Goal: Contribute content: Contribute content

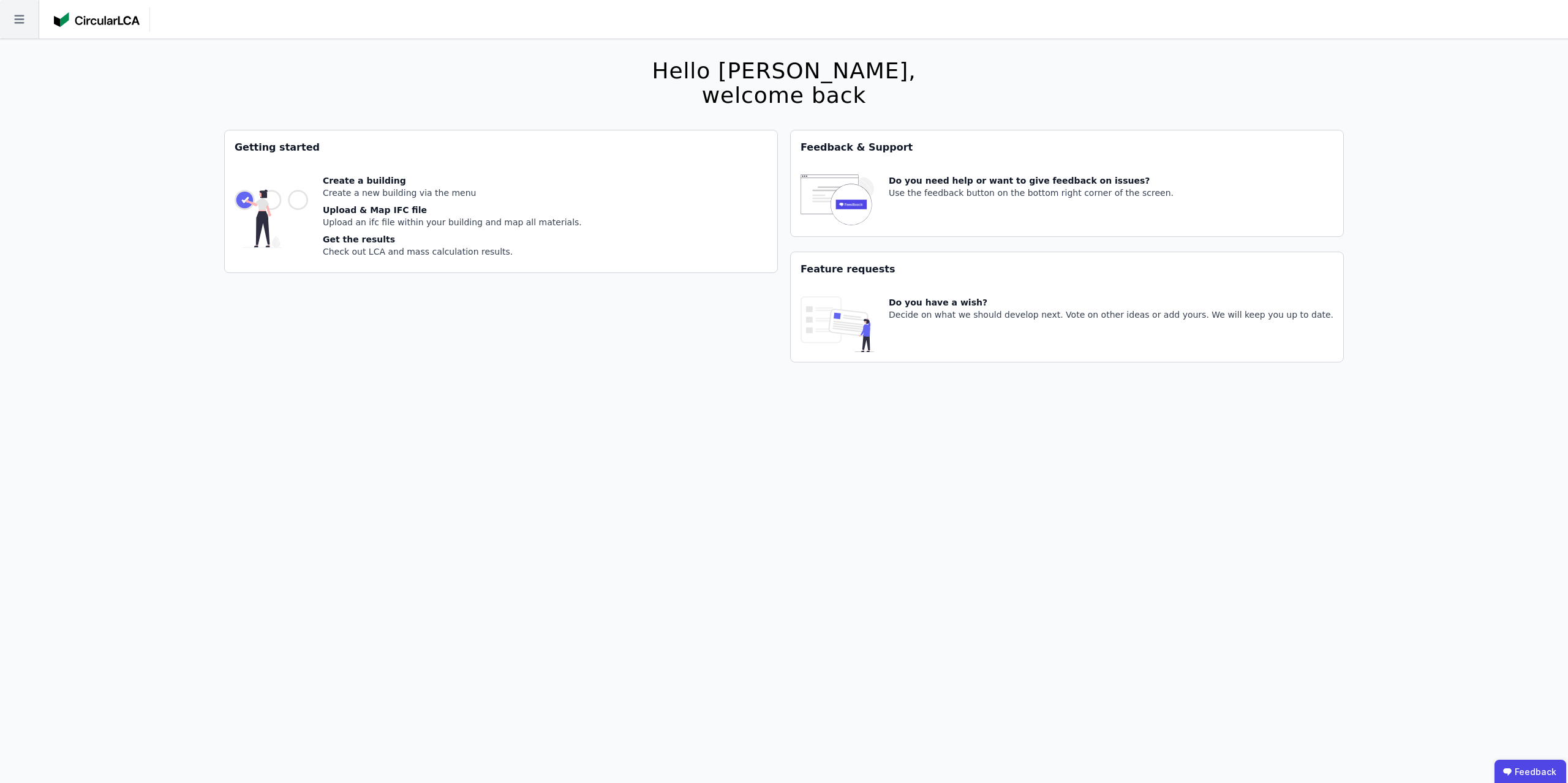
click at [14, 25] on icon at bounding box center [19, 19] width 39 height 39
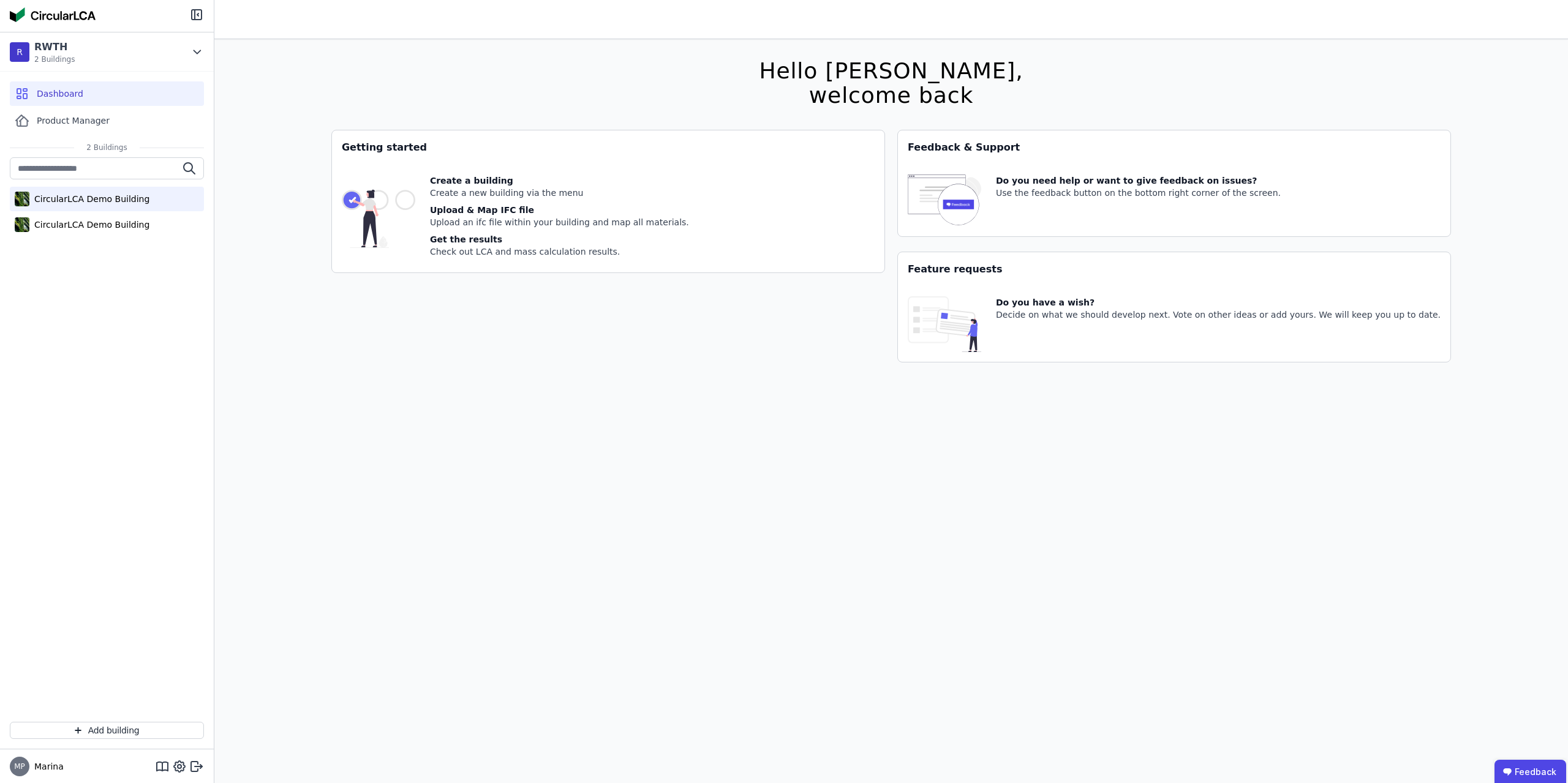
click at [100, 207] on div "CircularLCA Demo Building" at bounding box center [107, 199] width 194 height 24
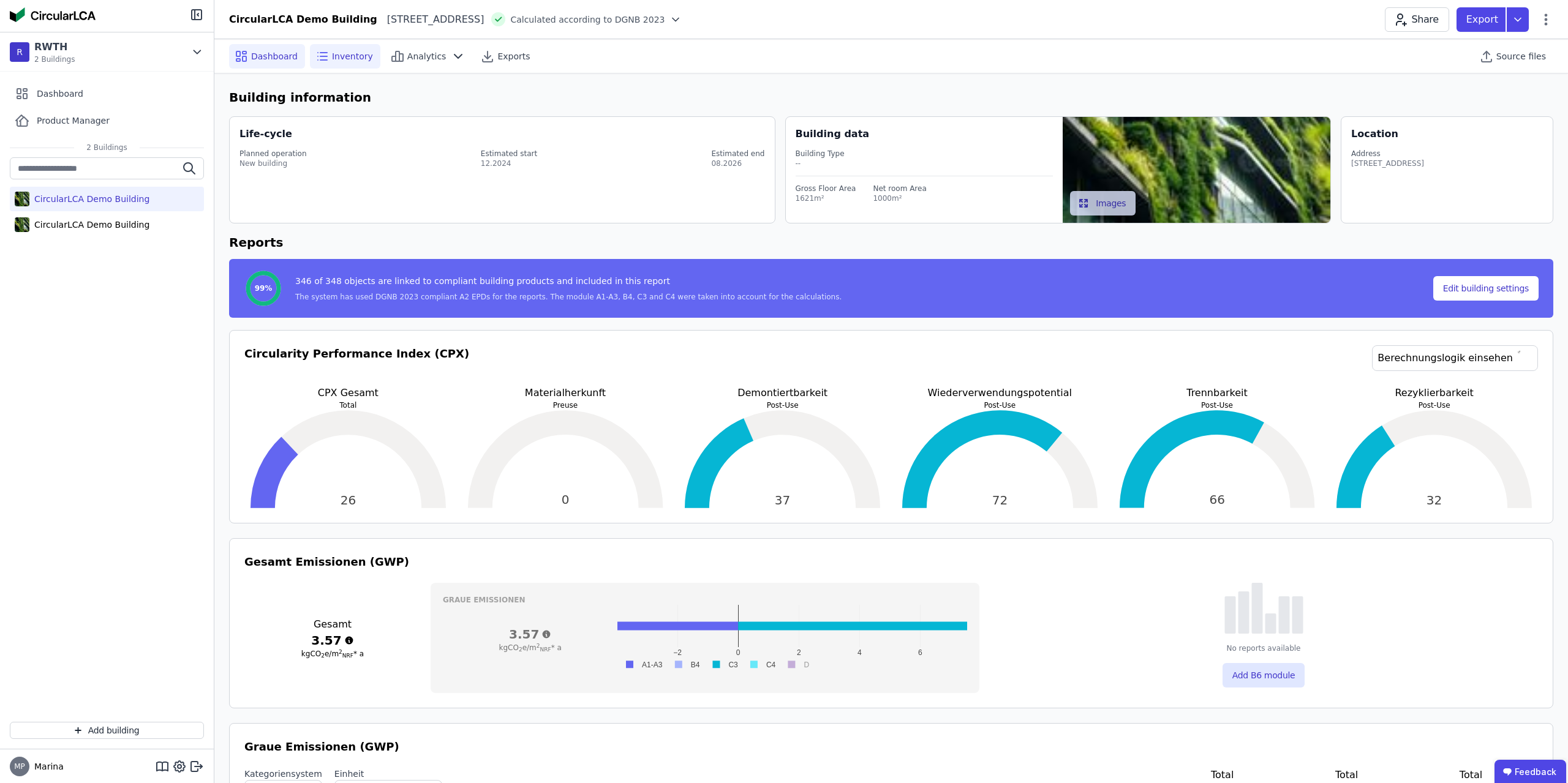
click at [354, 53] on span "Inventory" at bounding box center [352, 56] width 41 height 12
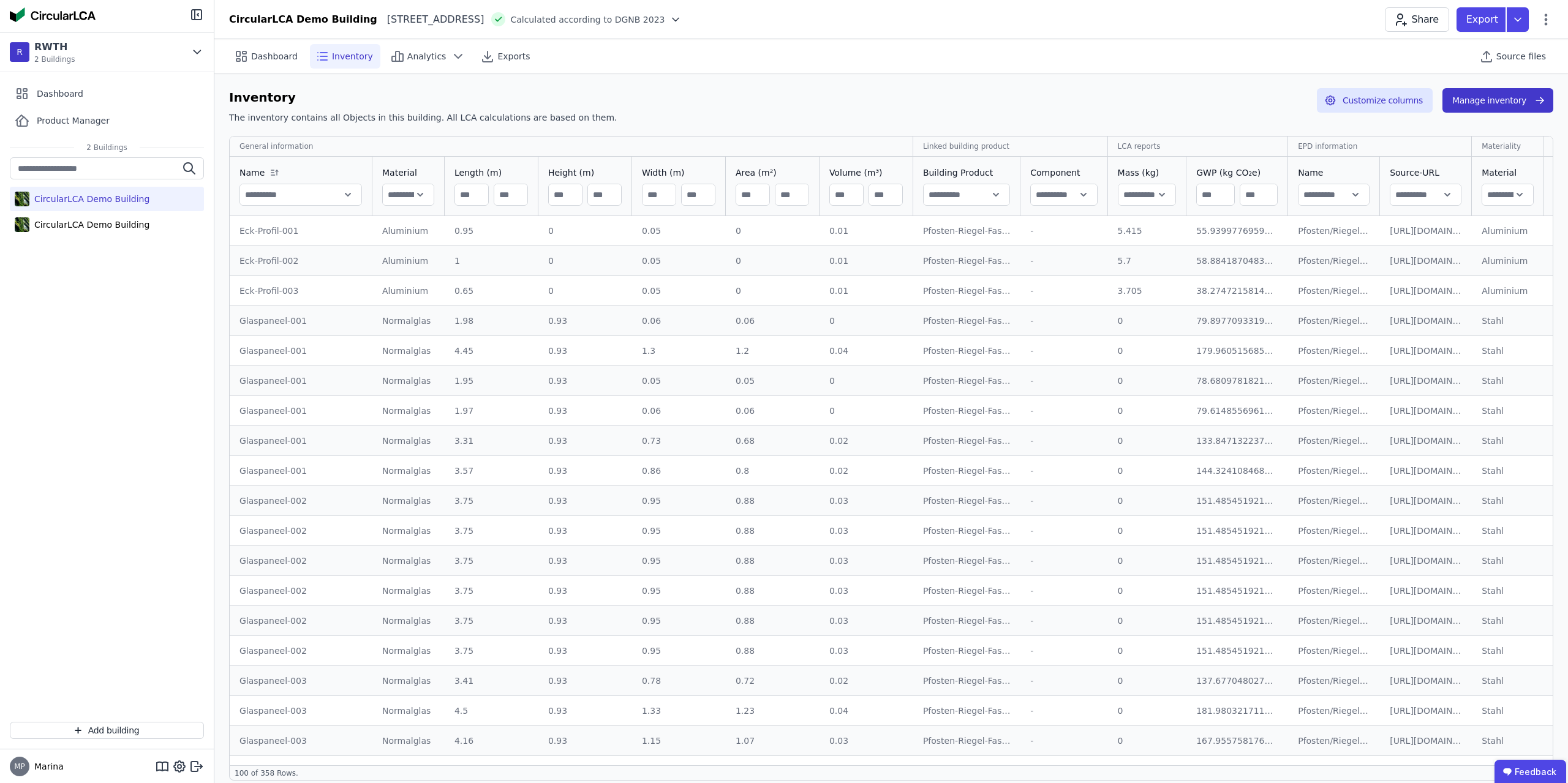
click at [1491, 95] on button "Manage inventory" at bounding box center [1498, 100] width 111 height 24
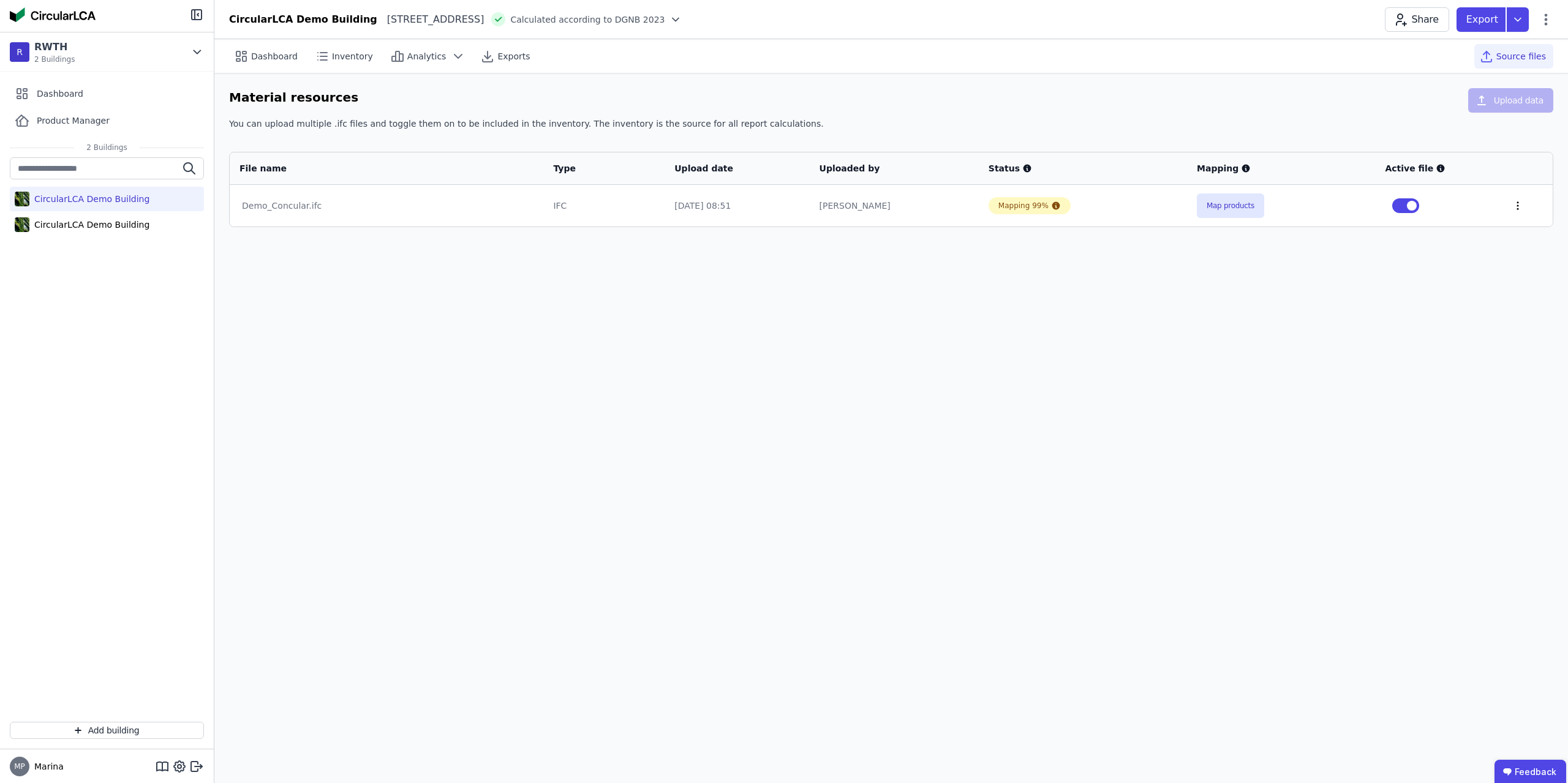
click at [1516, 205] on icon at bounding box center [1518, 205] width 11 height 11
click at [1505, 290] on div "Dashboard Inventory Analytics Exports Source files Material resources Upload da…" at bounding box center [891, 411] width 1354 height 744
click at [285, 202] on div "Demo_Concular.ifc" at bounding box center [386, 205] width 289 height 12
click at [407, 60] on span "Analytics" at bounding box center [427, 56] width 39 height 12
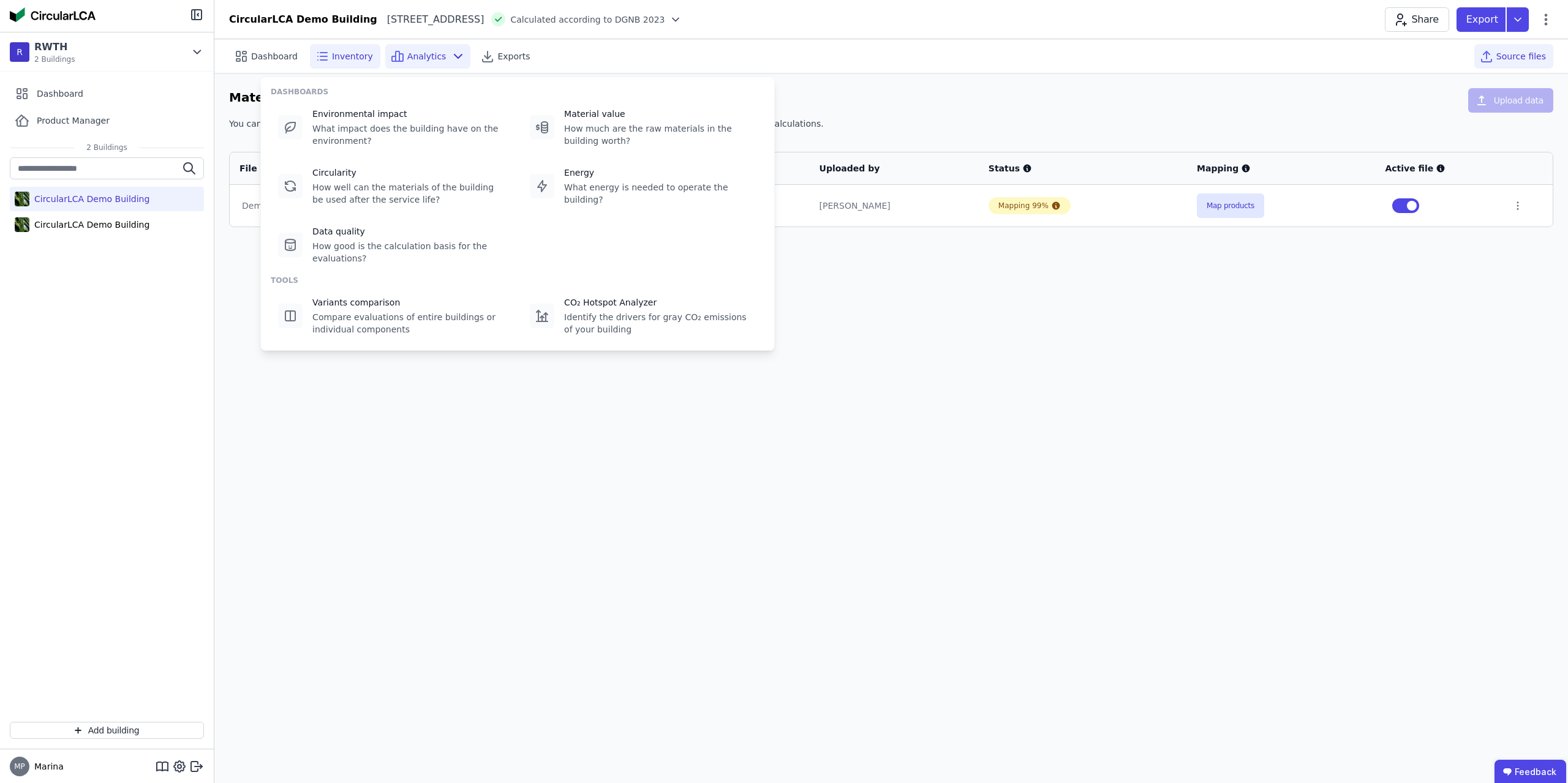
click at [324, 52] on icon at bounding box center [322, 56] width 14 height 14
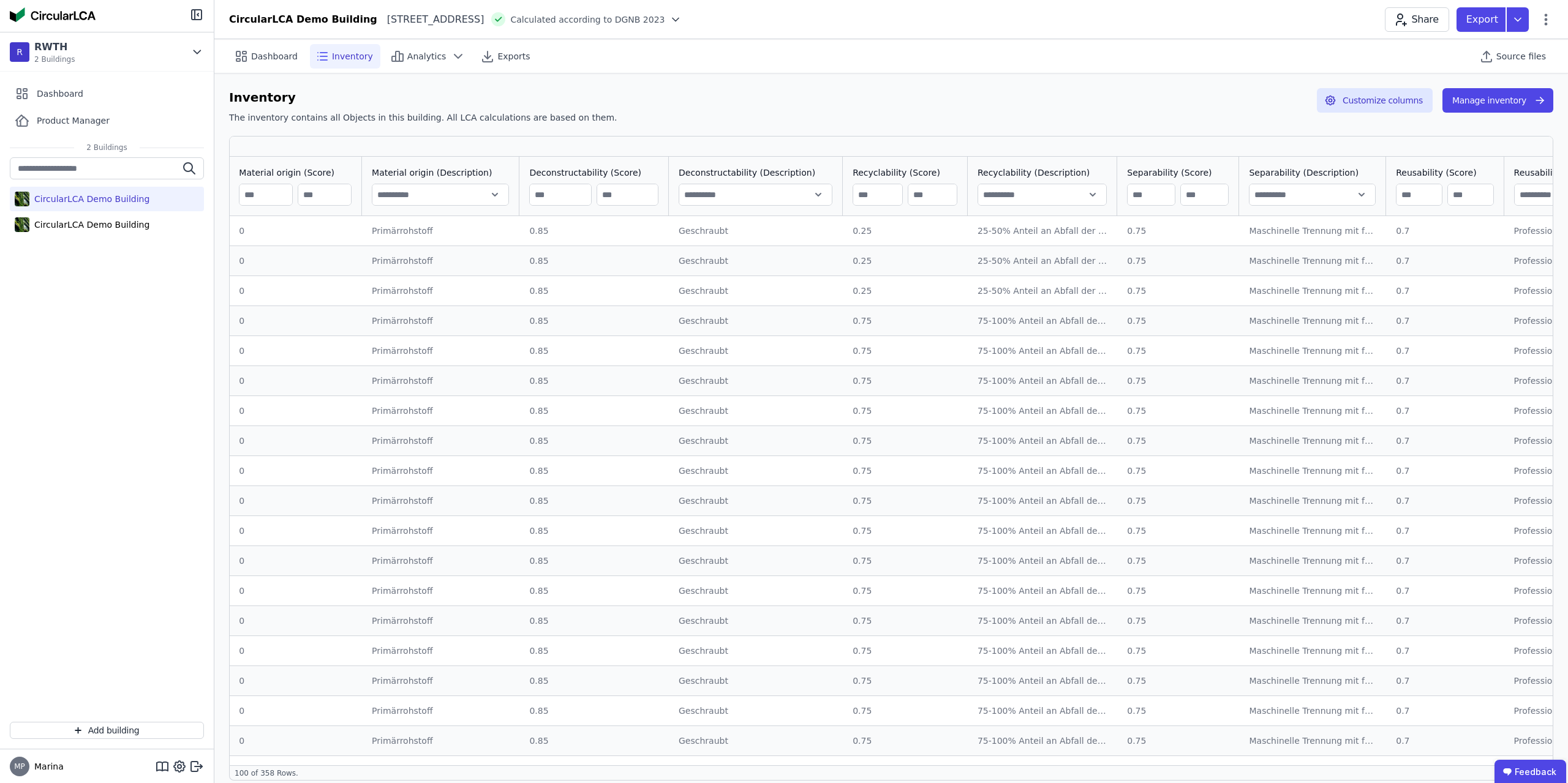
scroll to position [0, 1529]
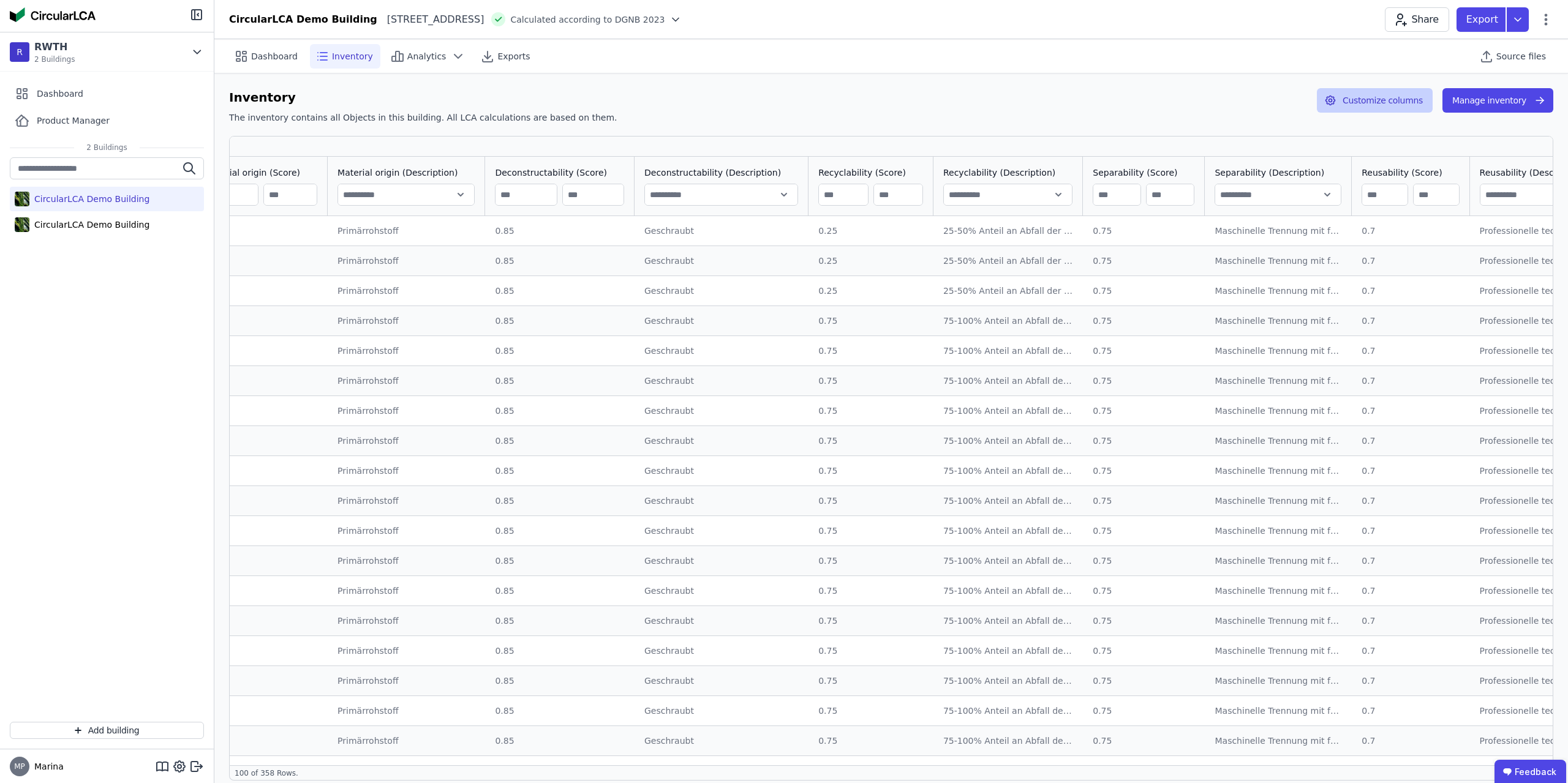
click at [1391, 103] on button "Customize columns" at bounding box center [1374, 100] width 116 height 24
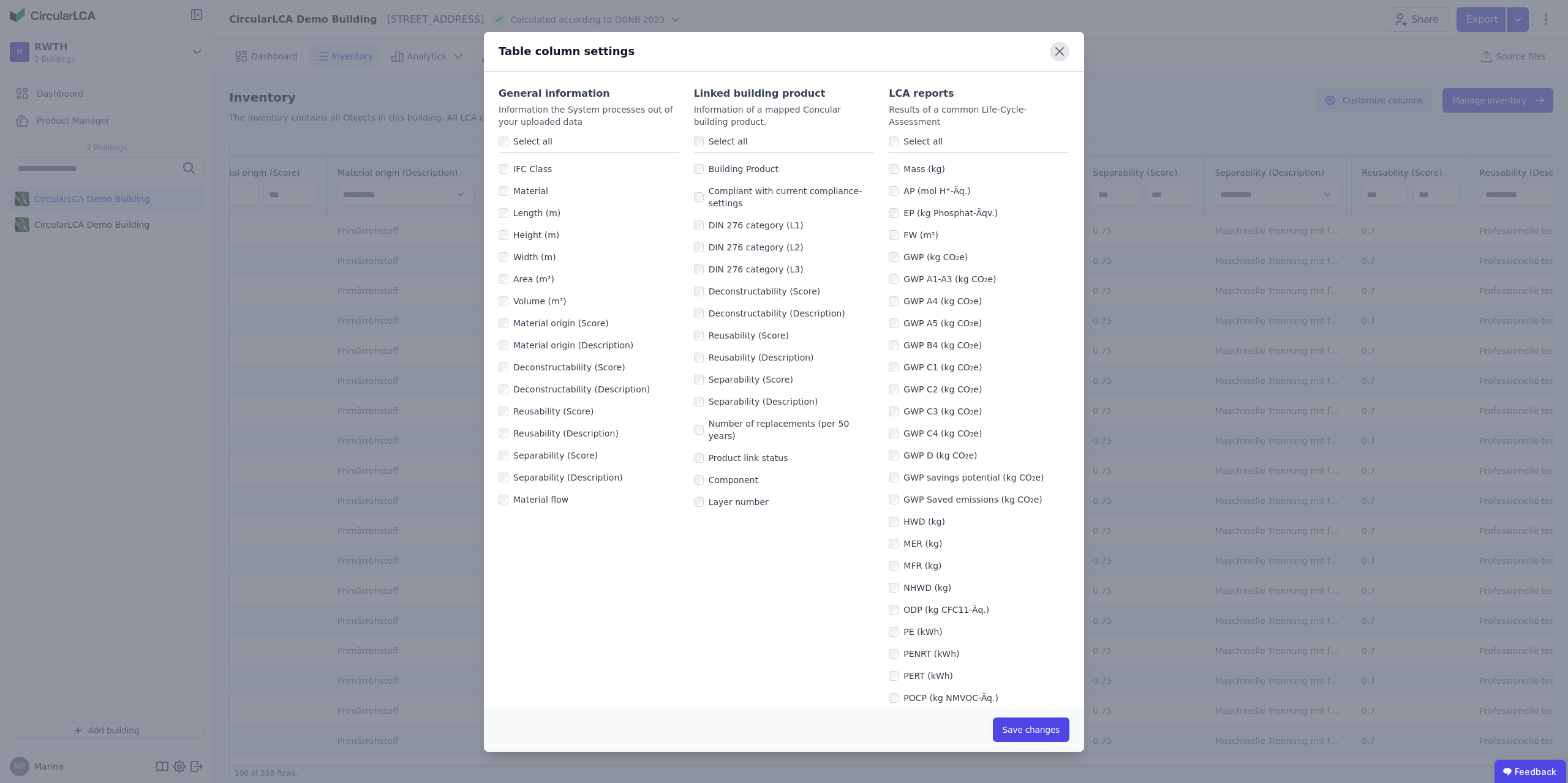
click at [1061, 50] on icon at bounding box center [1059, 51] width 7 height 7
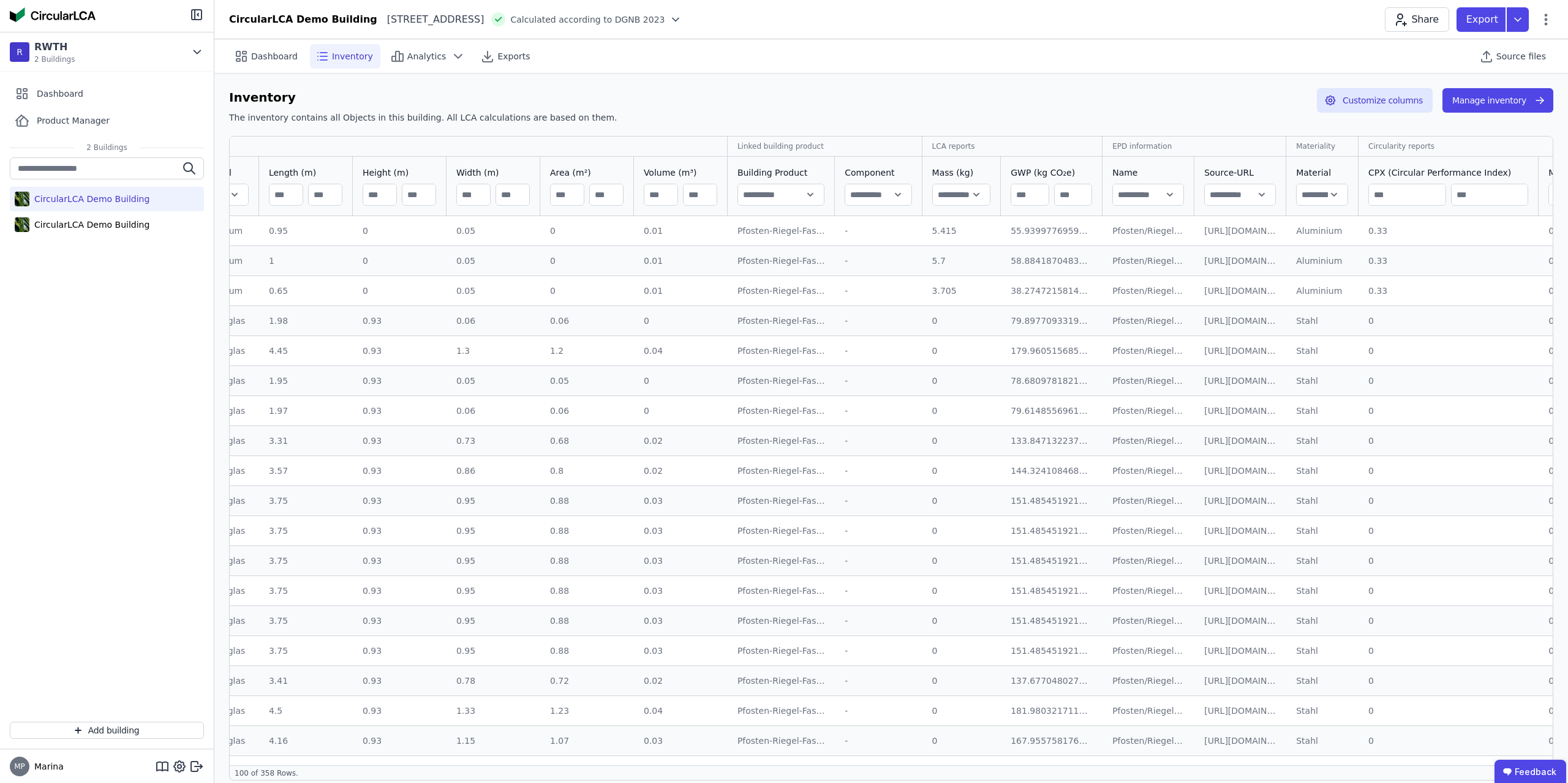
scroll to position [0, 0]
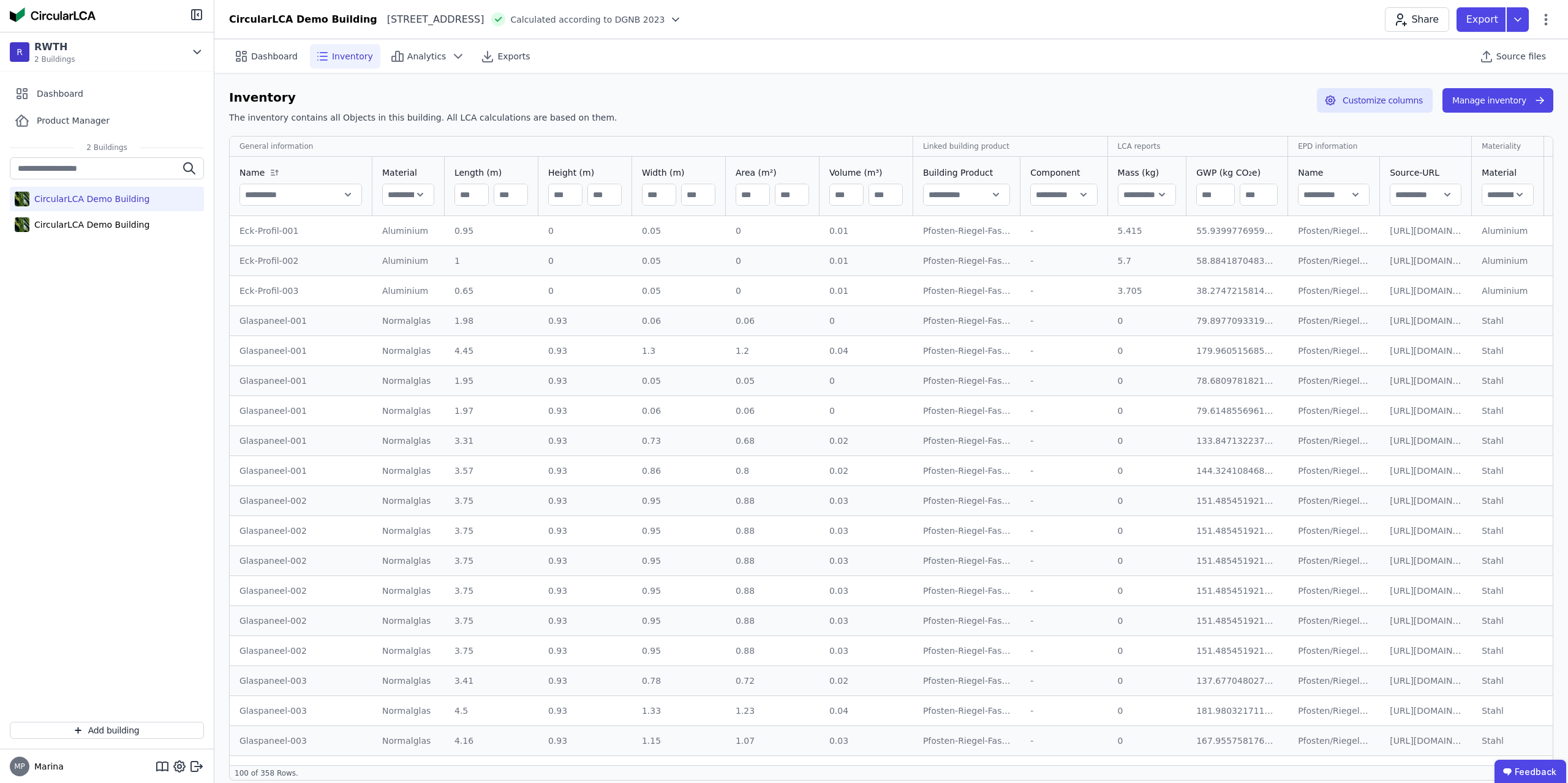
click at [284, 235] on div "Eck-Profil-001" at bounding box center [301, 231] width 123 height 12
click at [1319, 227] on div "Pfosten/Riegel aus Aluminium" at bounding box center [1334, 231] width 73 height 12
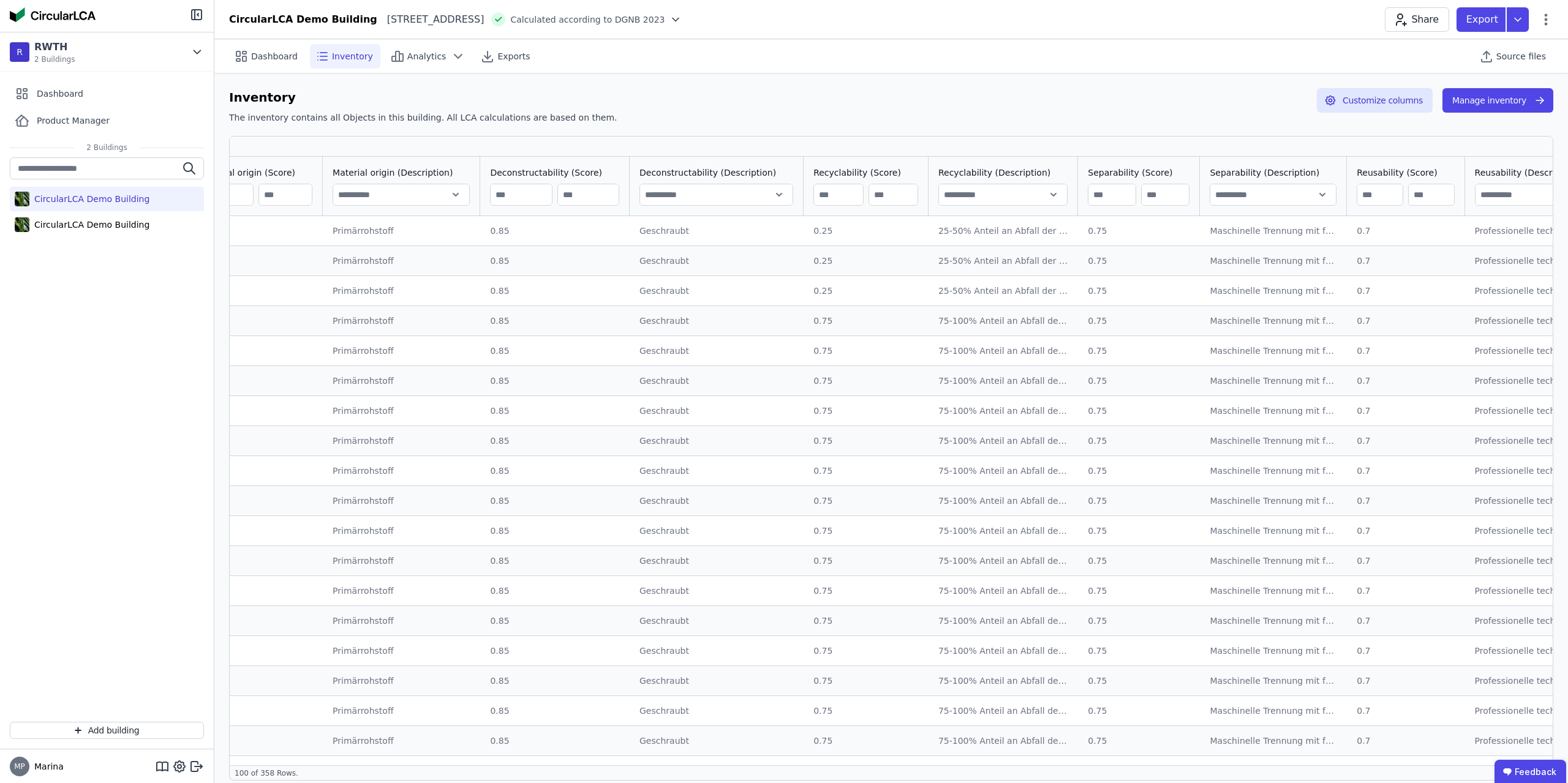
scroll to position [0, 1529]
click at [532, 226] on div "0.85" at bounding box center [560, 231] width 130 height 12
click at [645, 233] on div "Geschraubt" at bounding box center [722, 231] width 154 height 12
click at [645, 196] on input "text" at bounding box center [721, 195] width 152 height 22
click at [645, 236] on div "Geschraubt" at bounding box center [722, 231] width 154 height 12
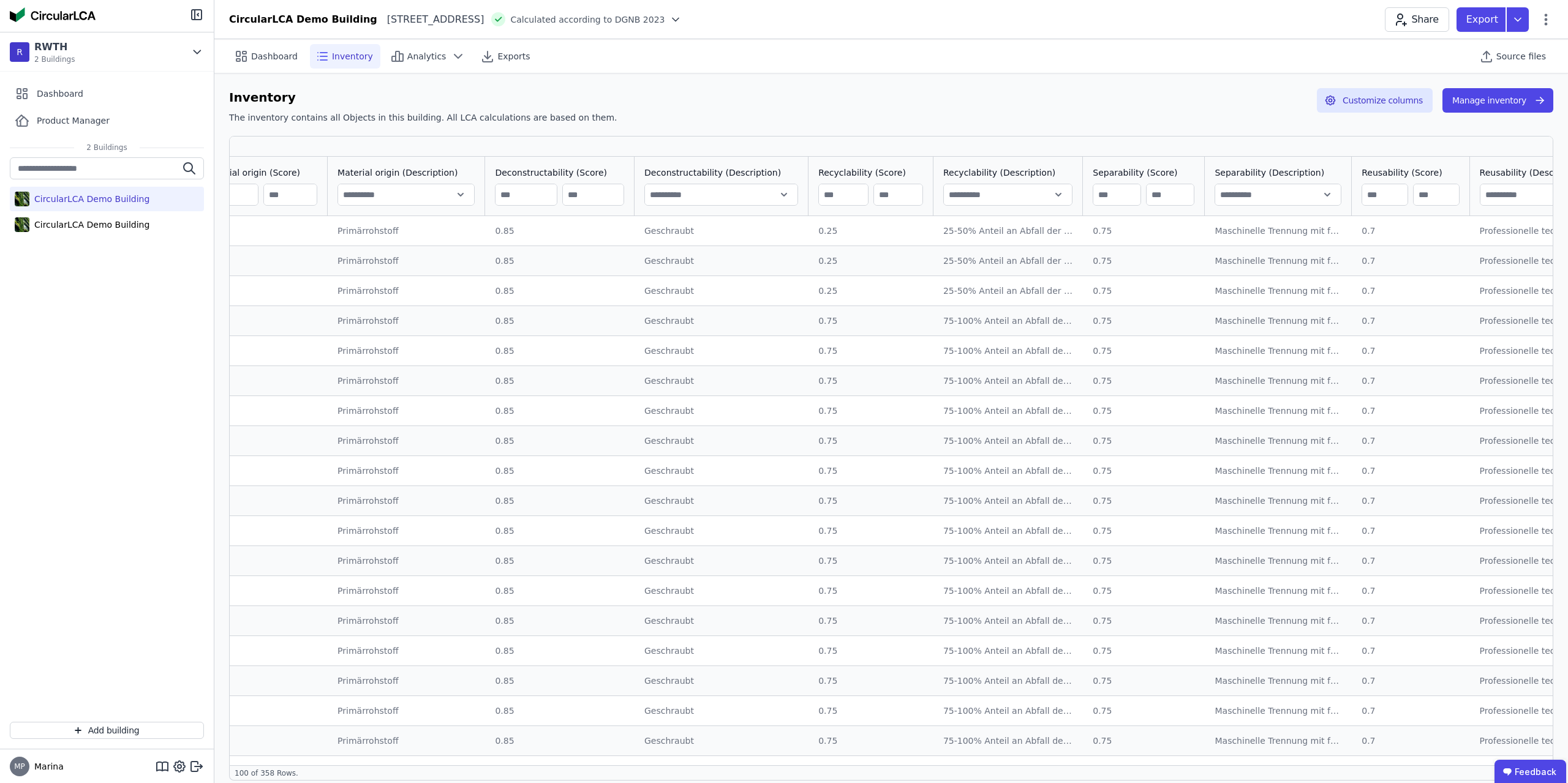
click at [400, 237] on td "Primärrohstoff Primärrohstoff" at bounding box center [406, 231] width 158 height 29
click at [337, 232] on div "Primärrohstoff" at bounding box center [406, 231] width 138 height 12
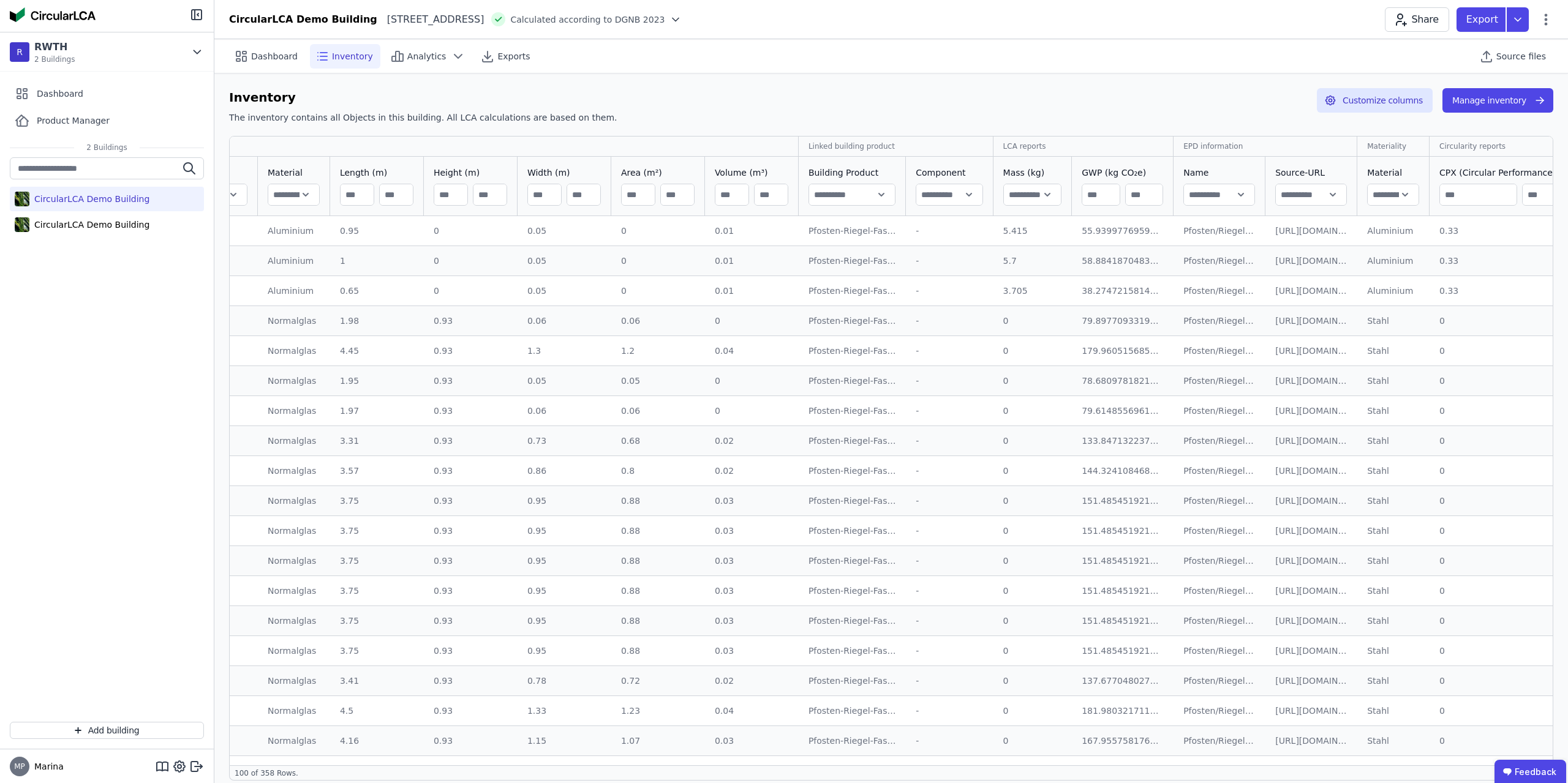
scroll to position [0, 0]
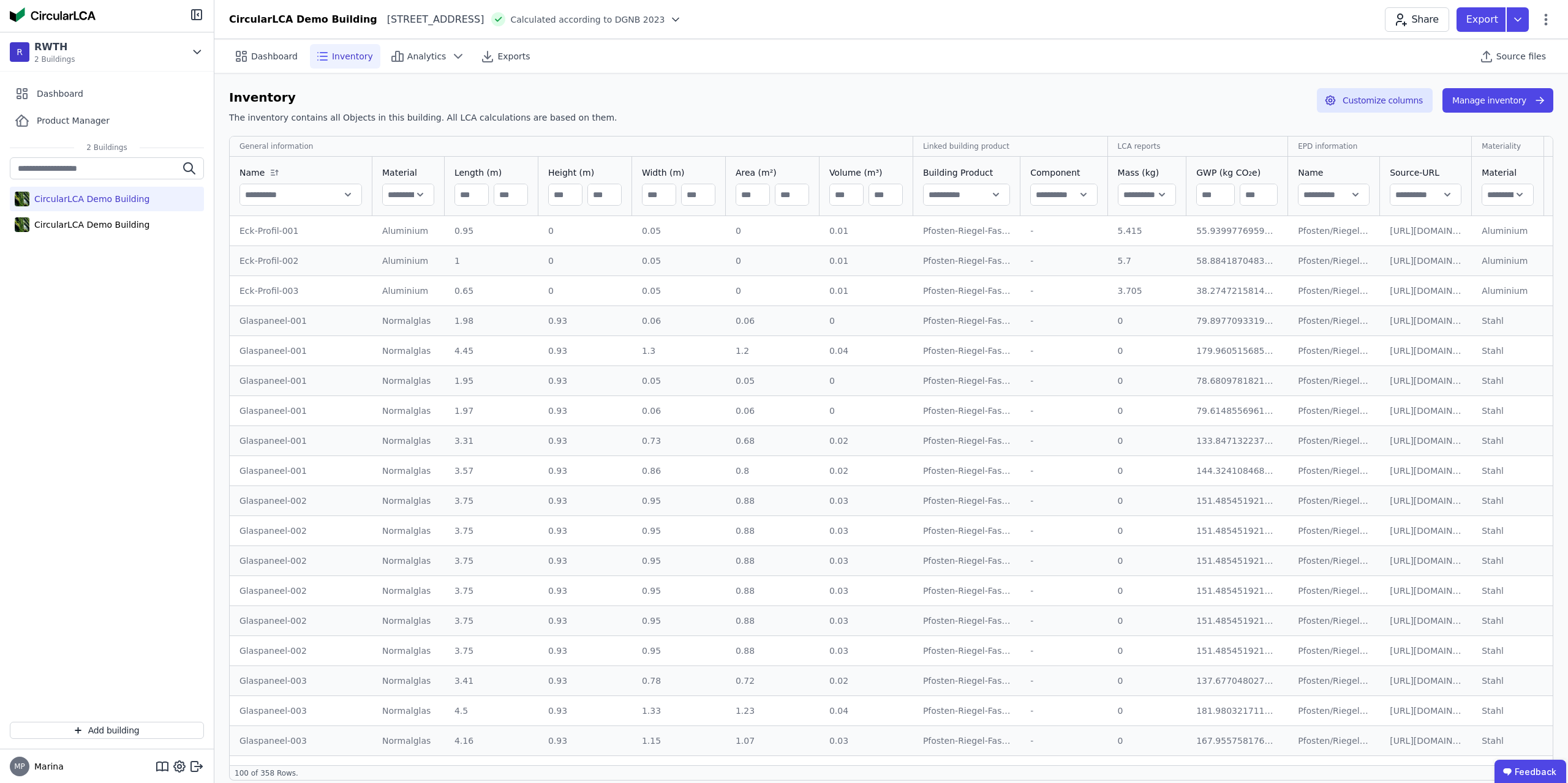
click at [278, 227] on div "Eck-Profil-001" at bounding box center [301, 231] width 123 height 12
click at [274, 272] on td "Eck-Profil-002 Eck-Profil-002" at bounding box center [301, 261] width 143 height 30
click at [275, 301] on td "Eck-Profil-003 Eck-Profil-003" at bounding box center [301, 291] width 143 height 30
click at [313, 475] on div "Glaspaneel-011" at bounding box center [301, 471] width 123 height 12
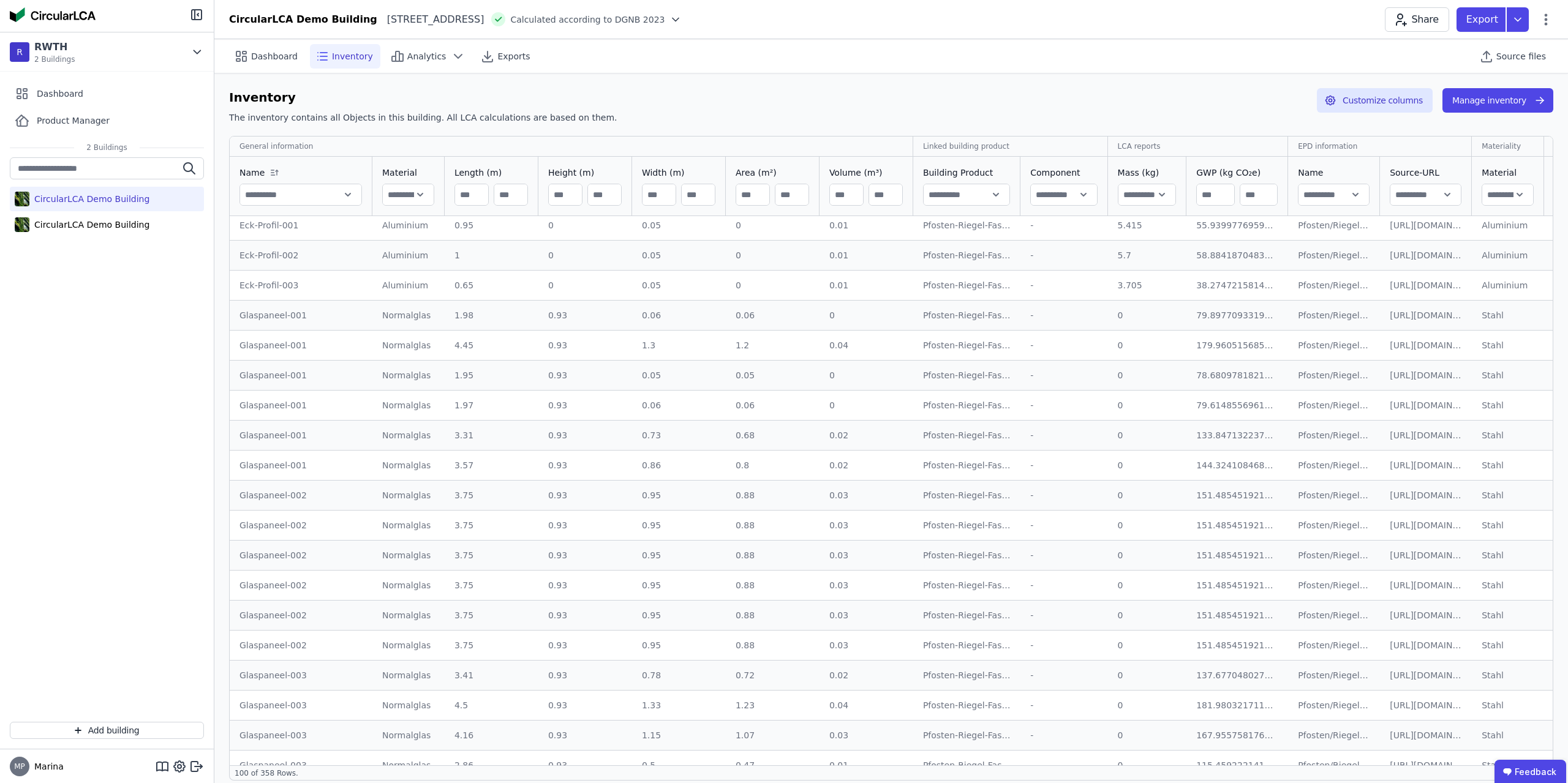
scroll to position [0, 0]
click at [296, 52] on div "Dashboard" at bounding box center [267, 56] width 76 height 24
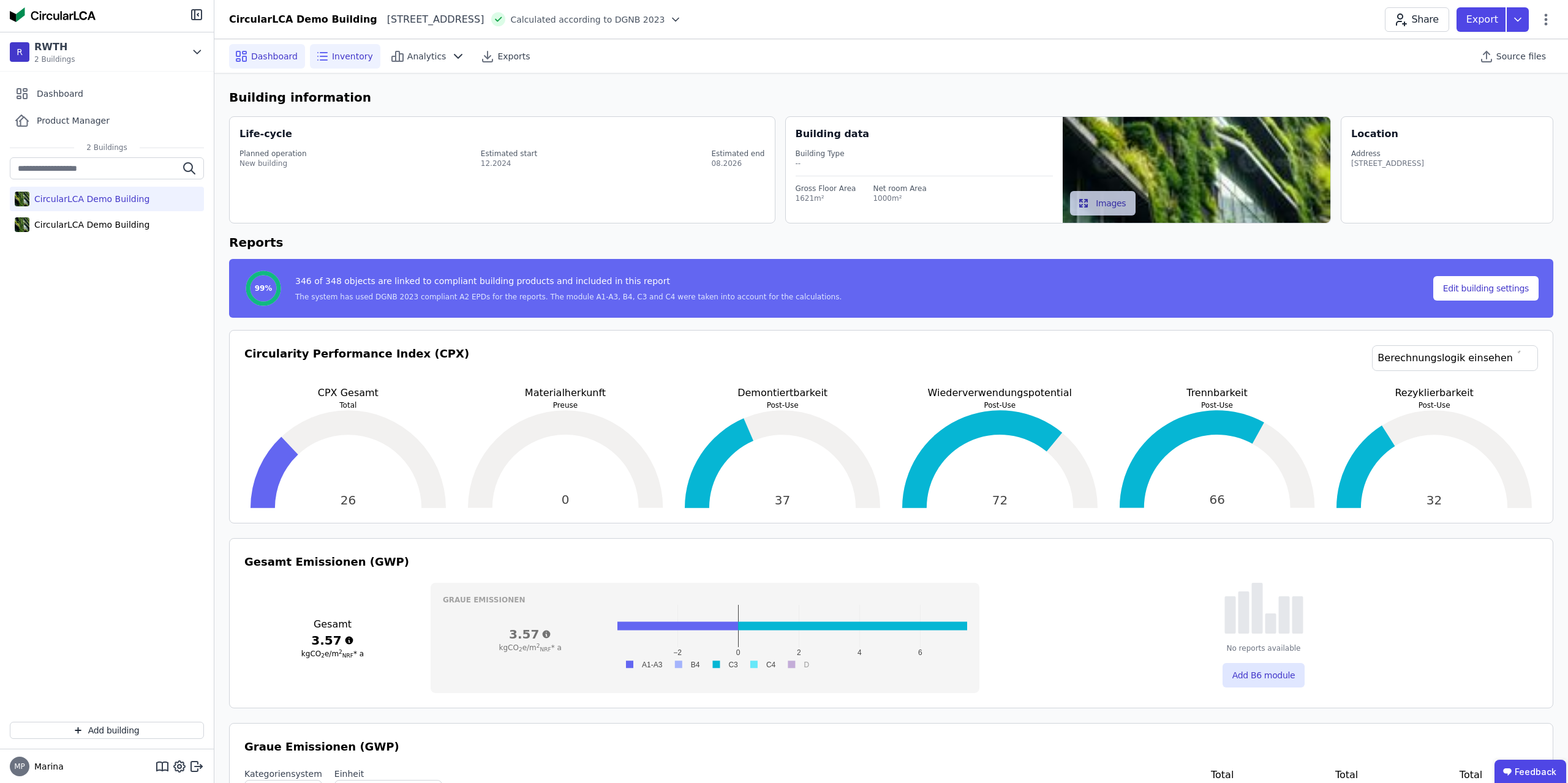
click at [330, 65] on div "Inventory" at bounding box center [345, 56] width 71 height 24
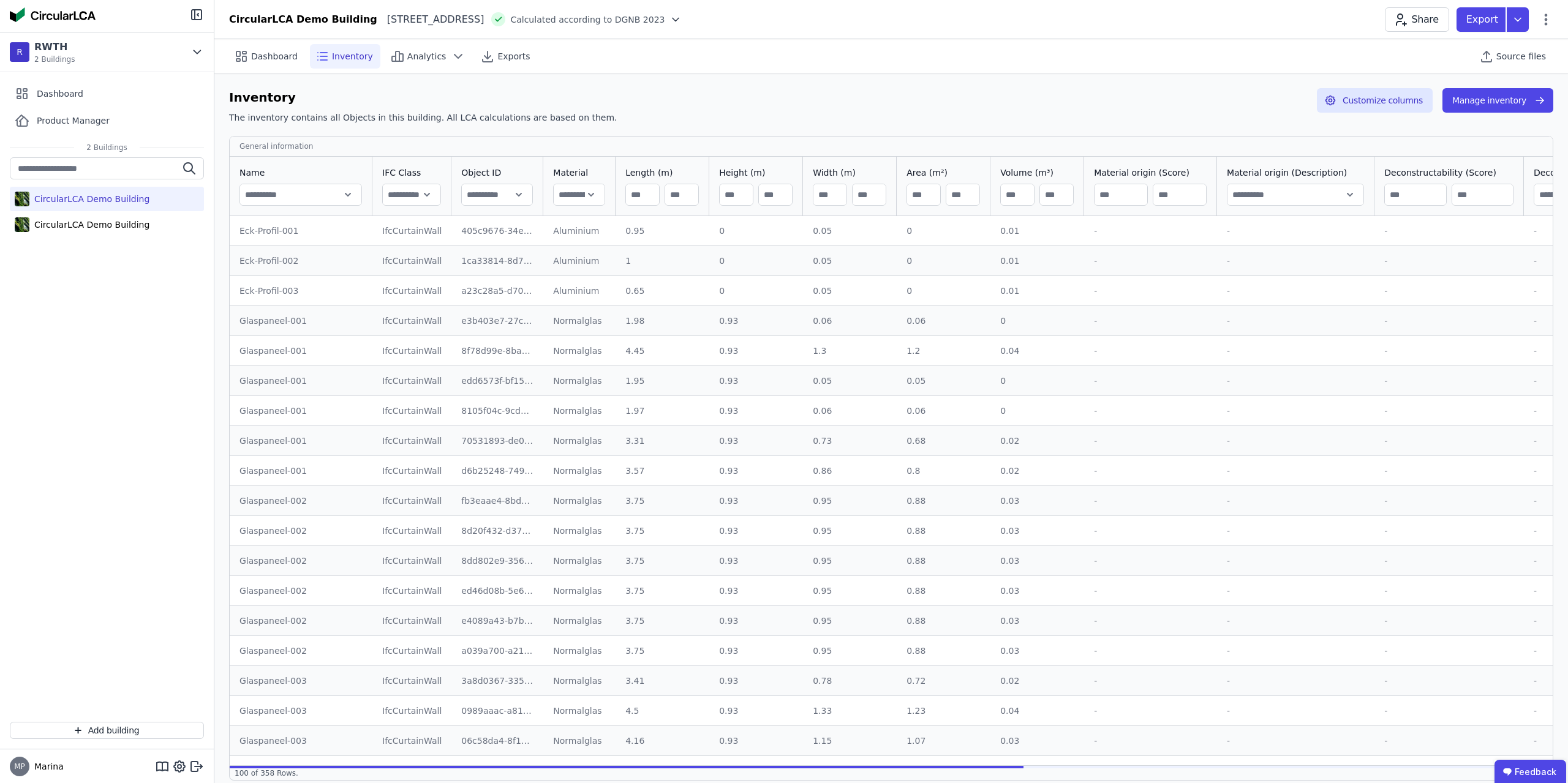
click at [1527, 106] on button "Manage inventory" at bounding box center [1498, 100] width 111 height 24
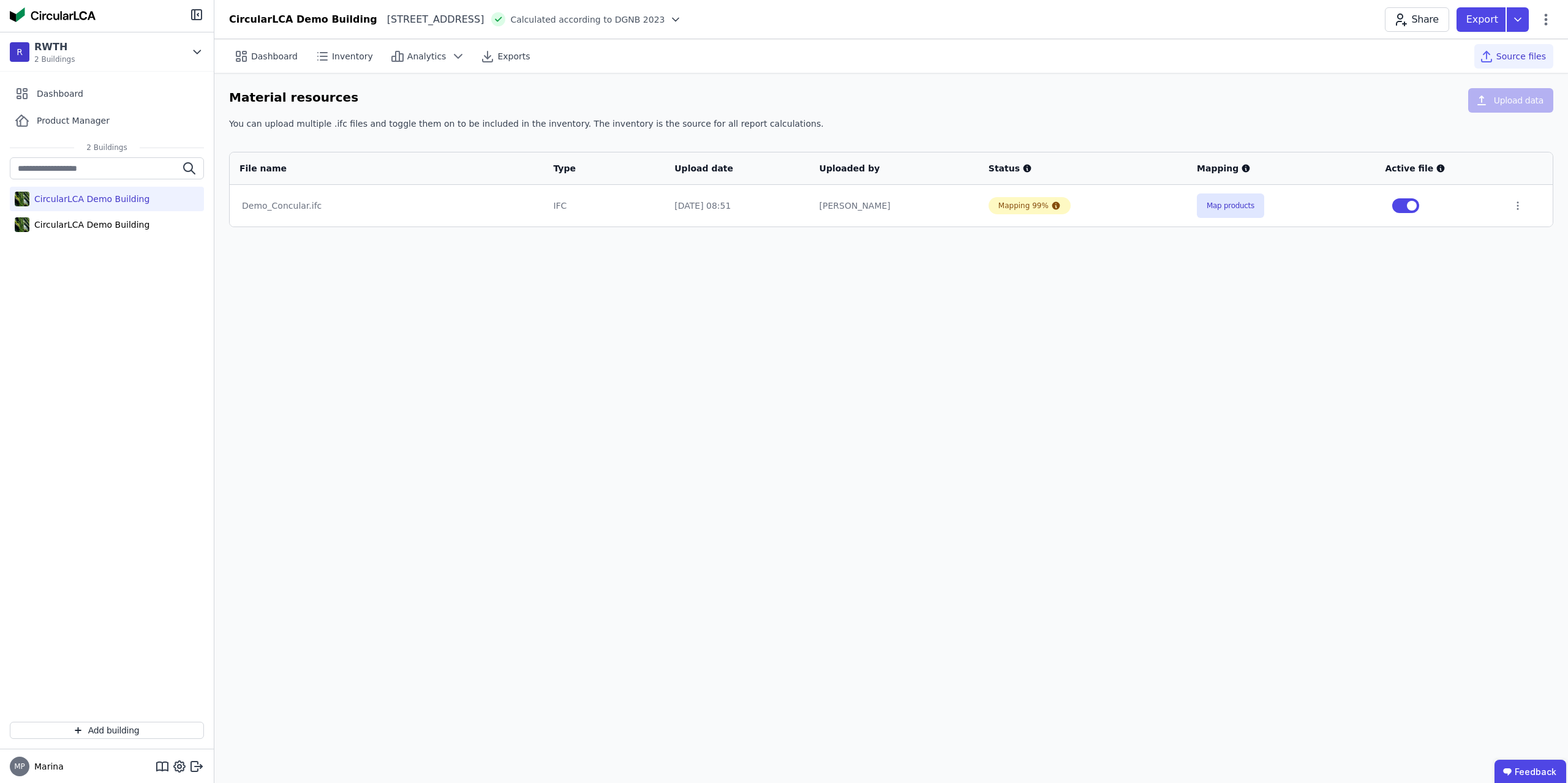
click at [1508, 207] on td at bounding box center [1527, 206] width 50 height 42
click at [1518, 206] on icon at bounding box center [1518, 205] width 11 height 11
click at [1486, 166] on div "Open in 3D viewer" at bounding box center [1454, 164] width 122 height 20
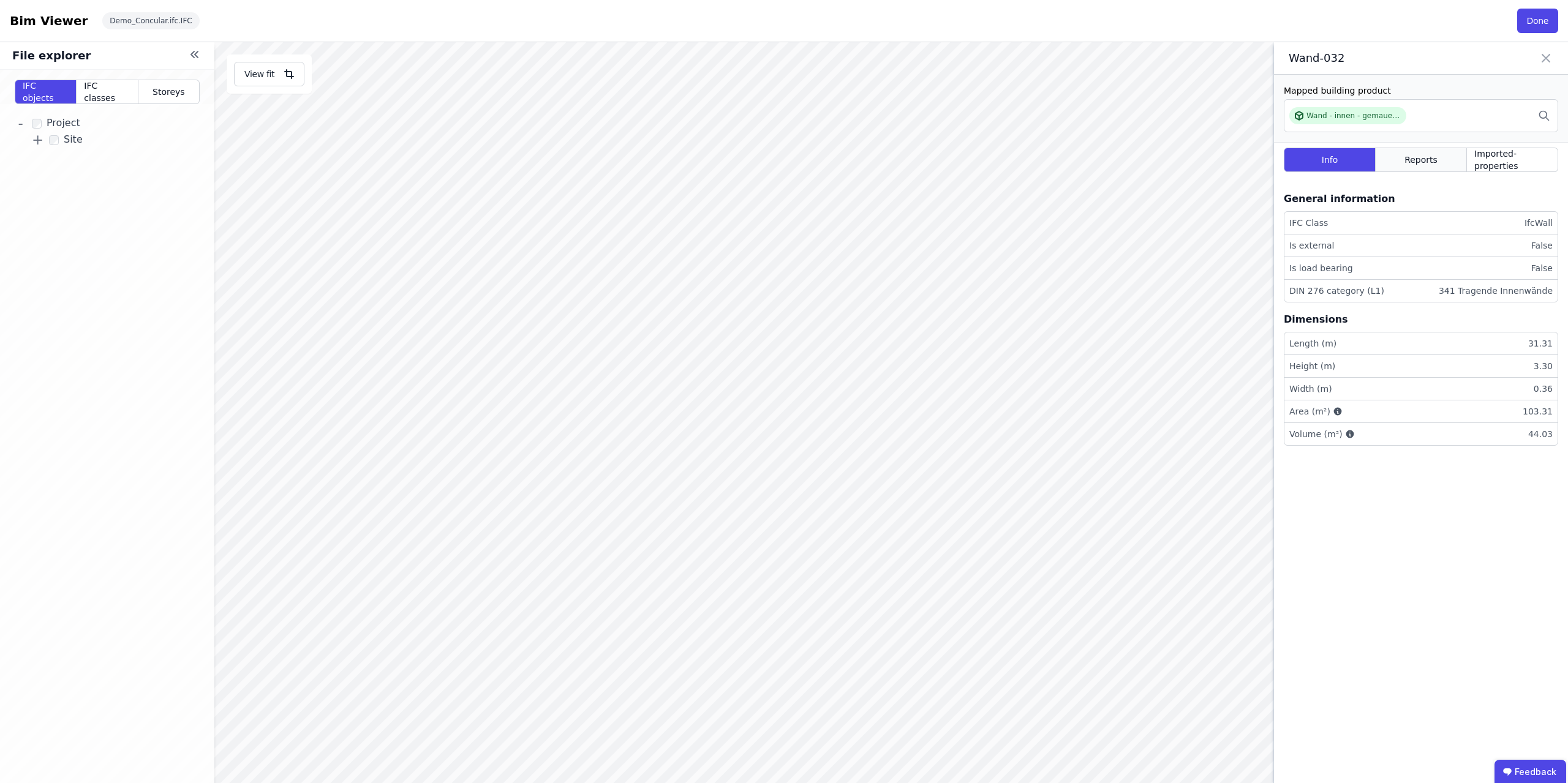
click at [1443, 165] on div "Reports" at bounding box center [1422, 159] width 92 height 24
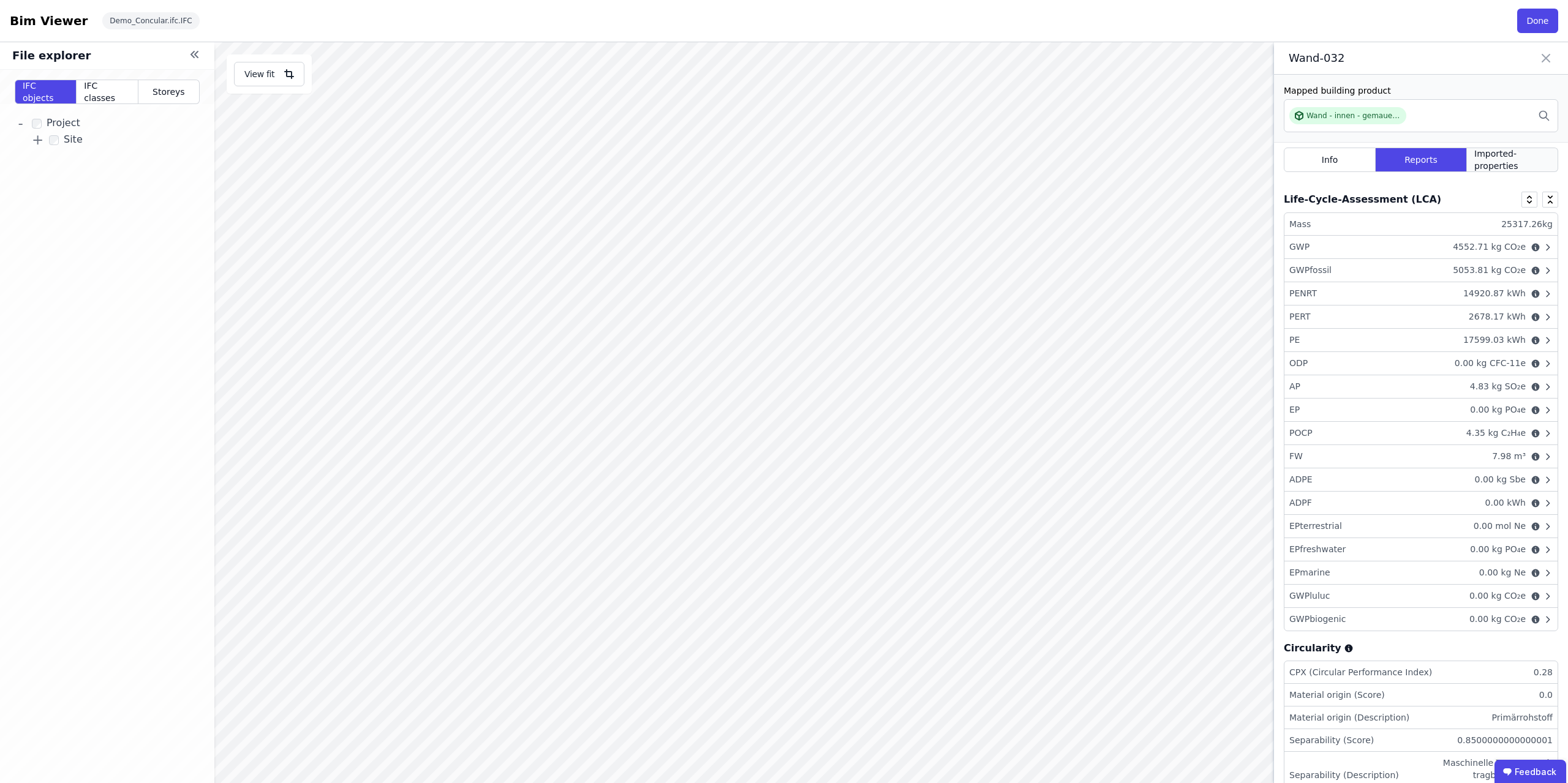
click at [1498, 165] on span "Imported-properties" at bounding box center [1512, 159] width 76 height 24
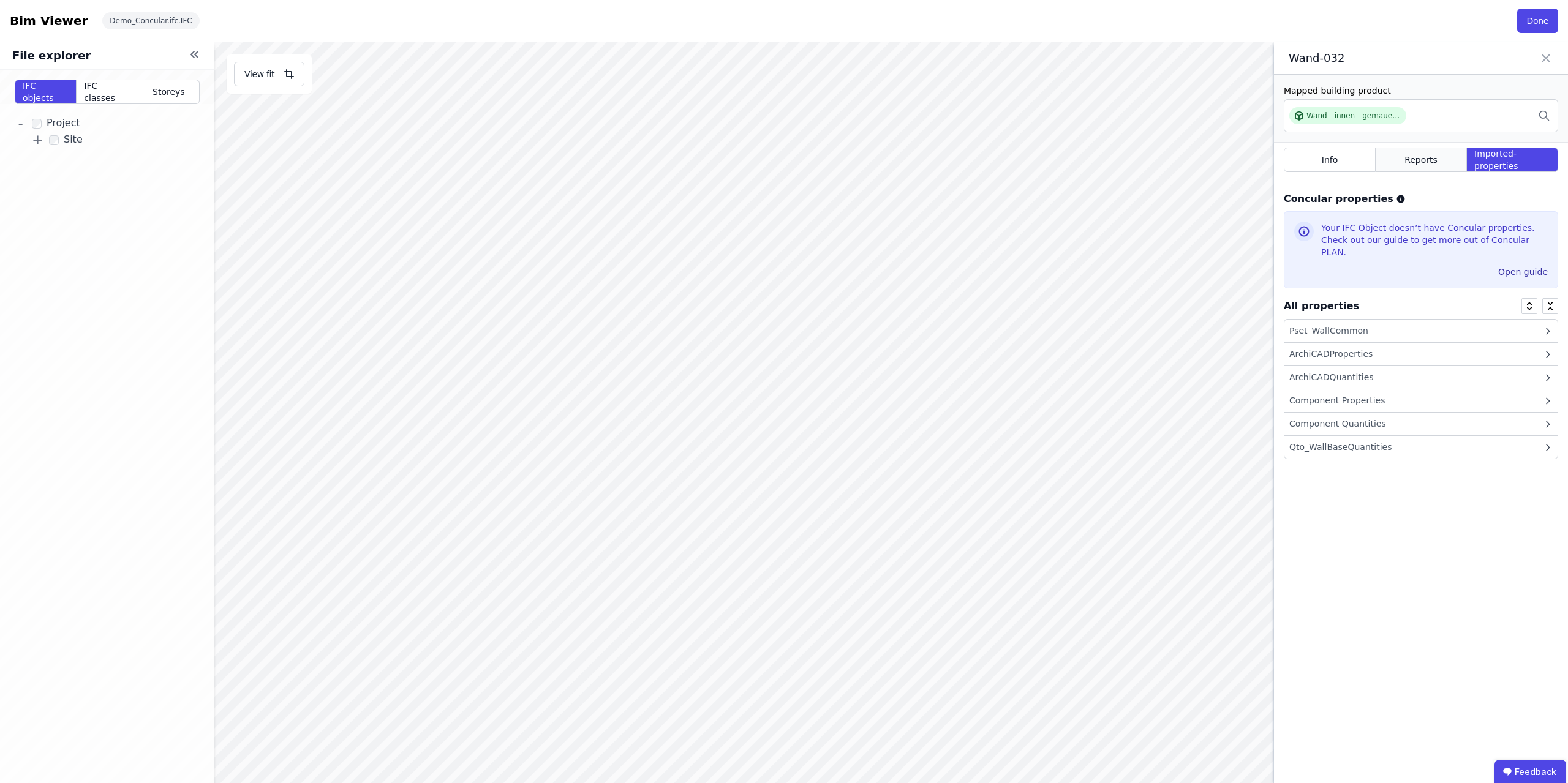
click at [1442, 160] on div "Reports" at bounding box center [1422, 159] width 92 height 24
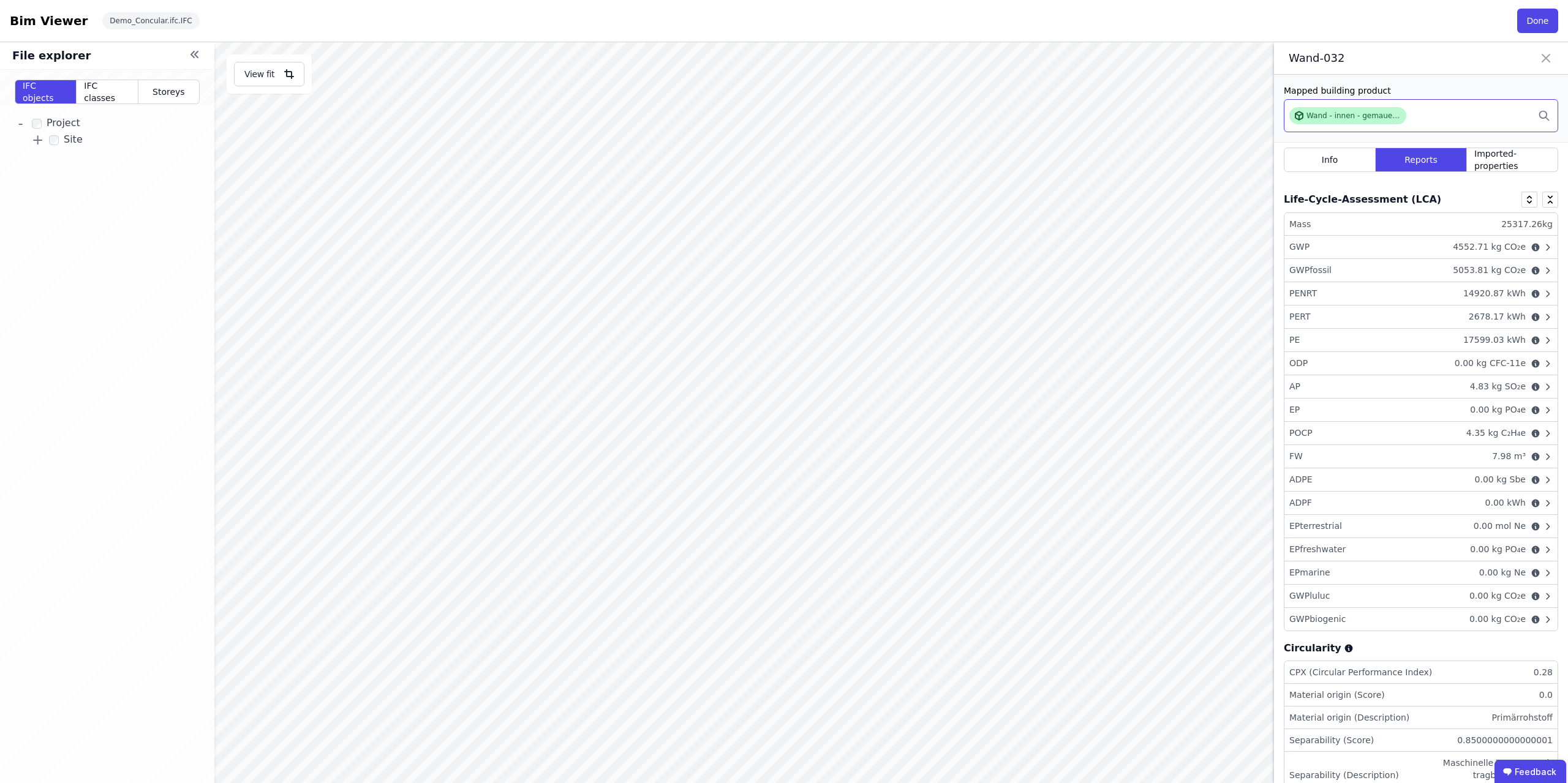
click at [1368, 110] on div "Wand - innen - gemauert - Mauerziegel" at bounding box center [1348, 116] width 117 height 17
click at [1542, 114] on icon at bounding box center [1544, 115] width 12 height 27
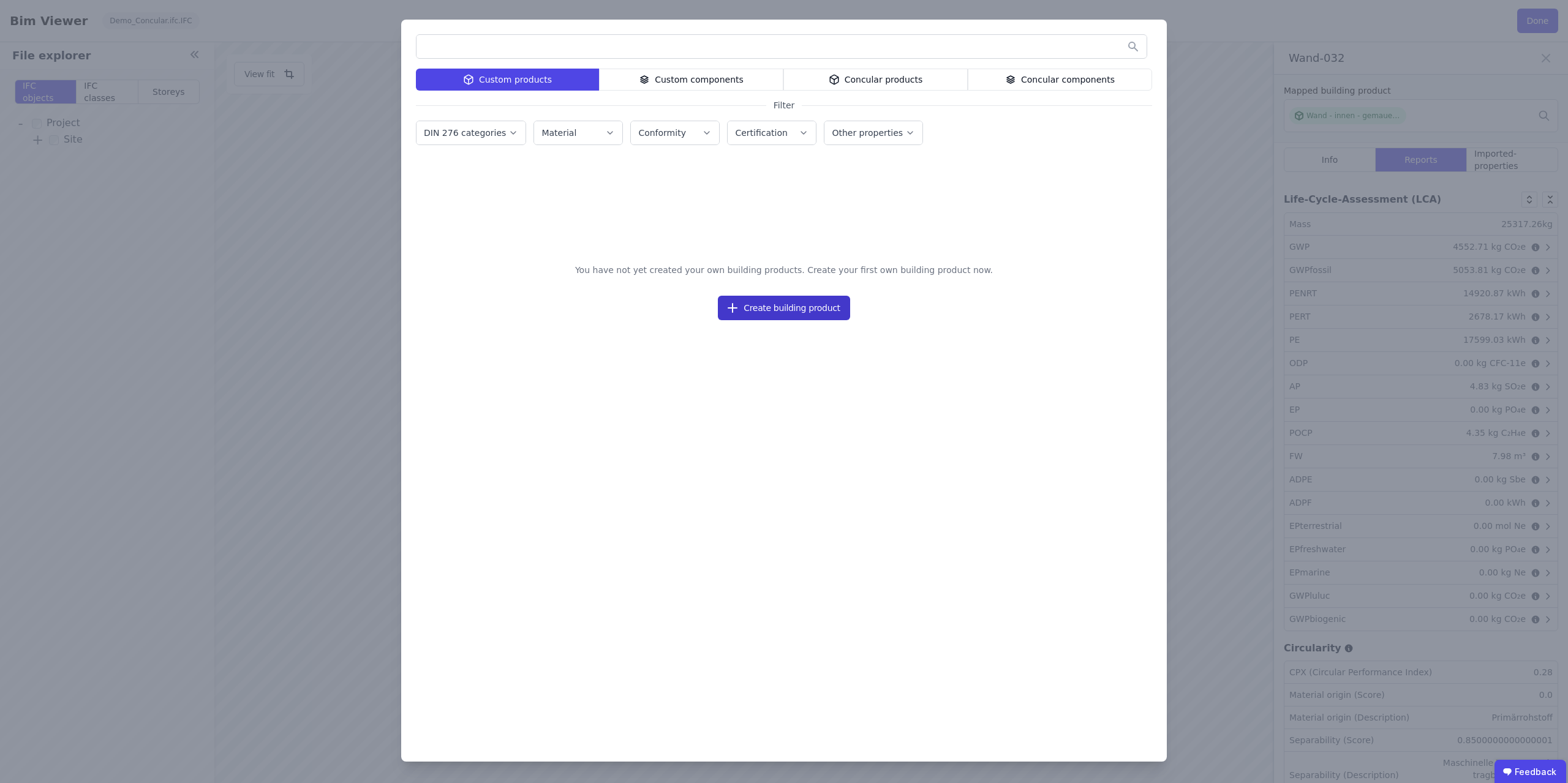
click at [804, 307] on button "Create building product" at bounding box center [783, 308] width 131 height 24
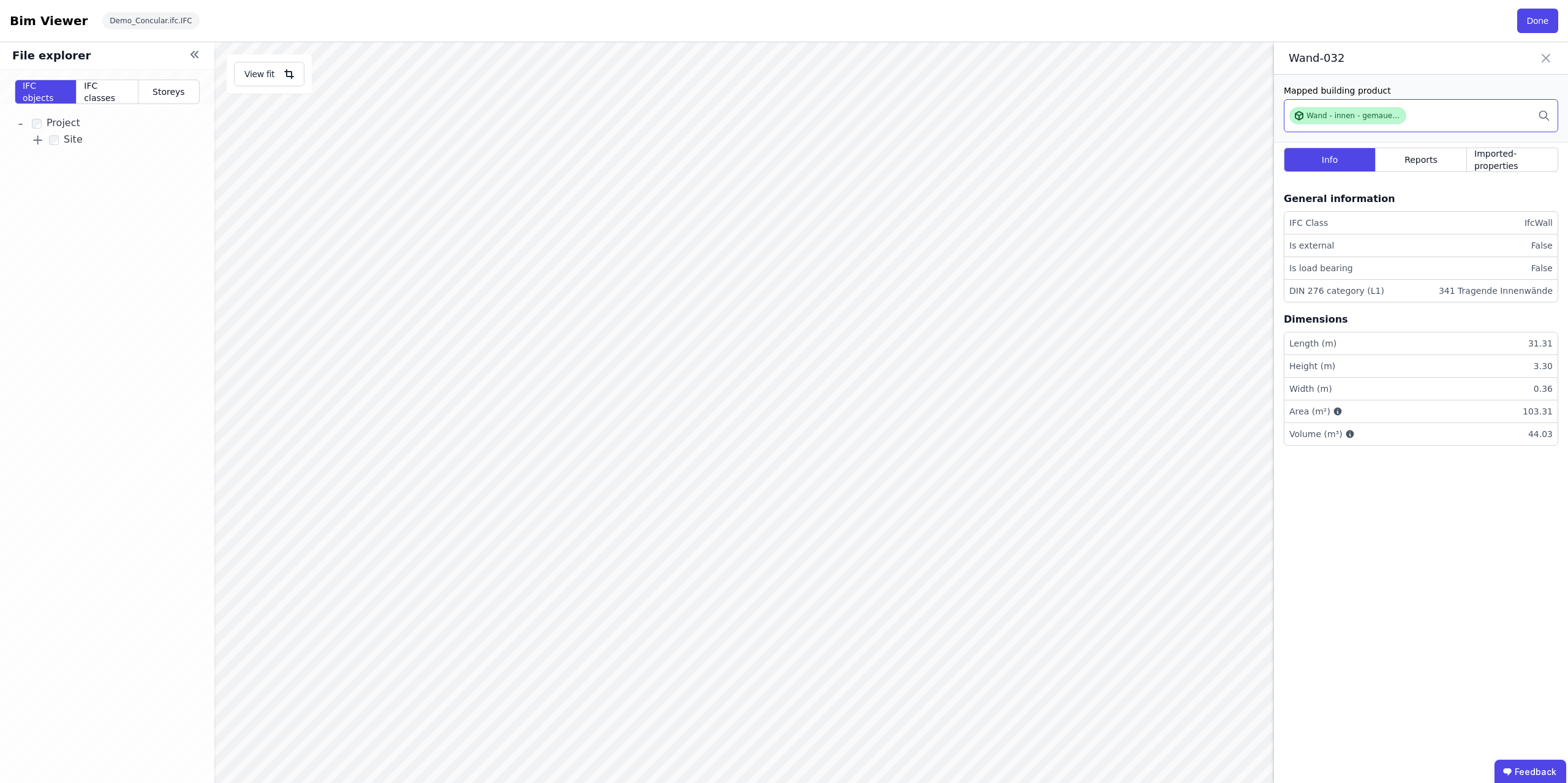
click at [1401, 119] on div "Wand - innen - gemauert - Mauerziegel" at bounding box center [1348, 116] width 117 height 17
click at [1549, 120] on icon at bounding box center [1544, 115] width 12 height 27
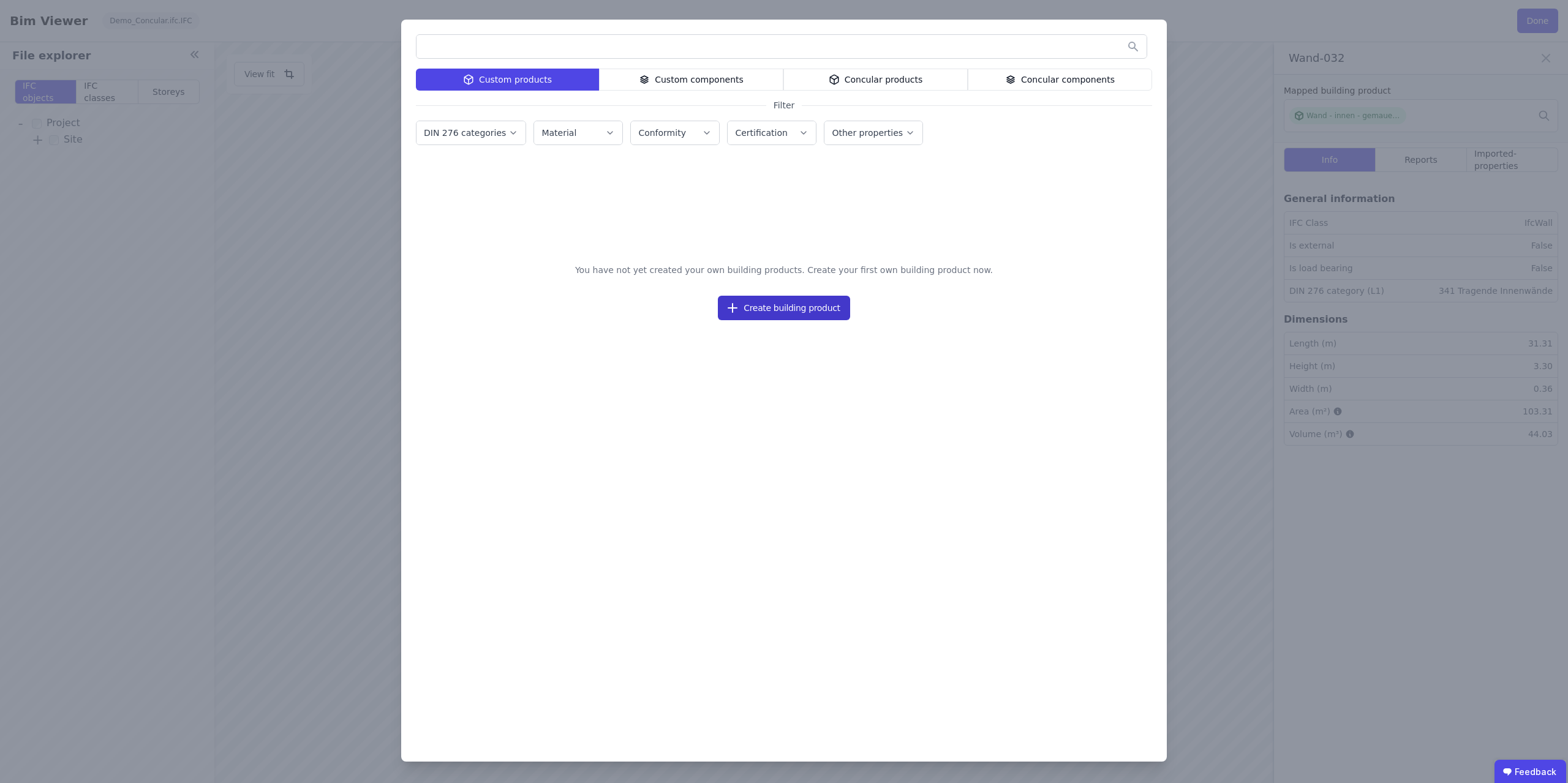
click at [758, 301] on button "Create building product" at bounding box center [783, 308] width 131 height 24
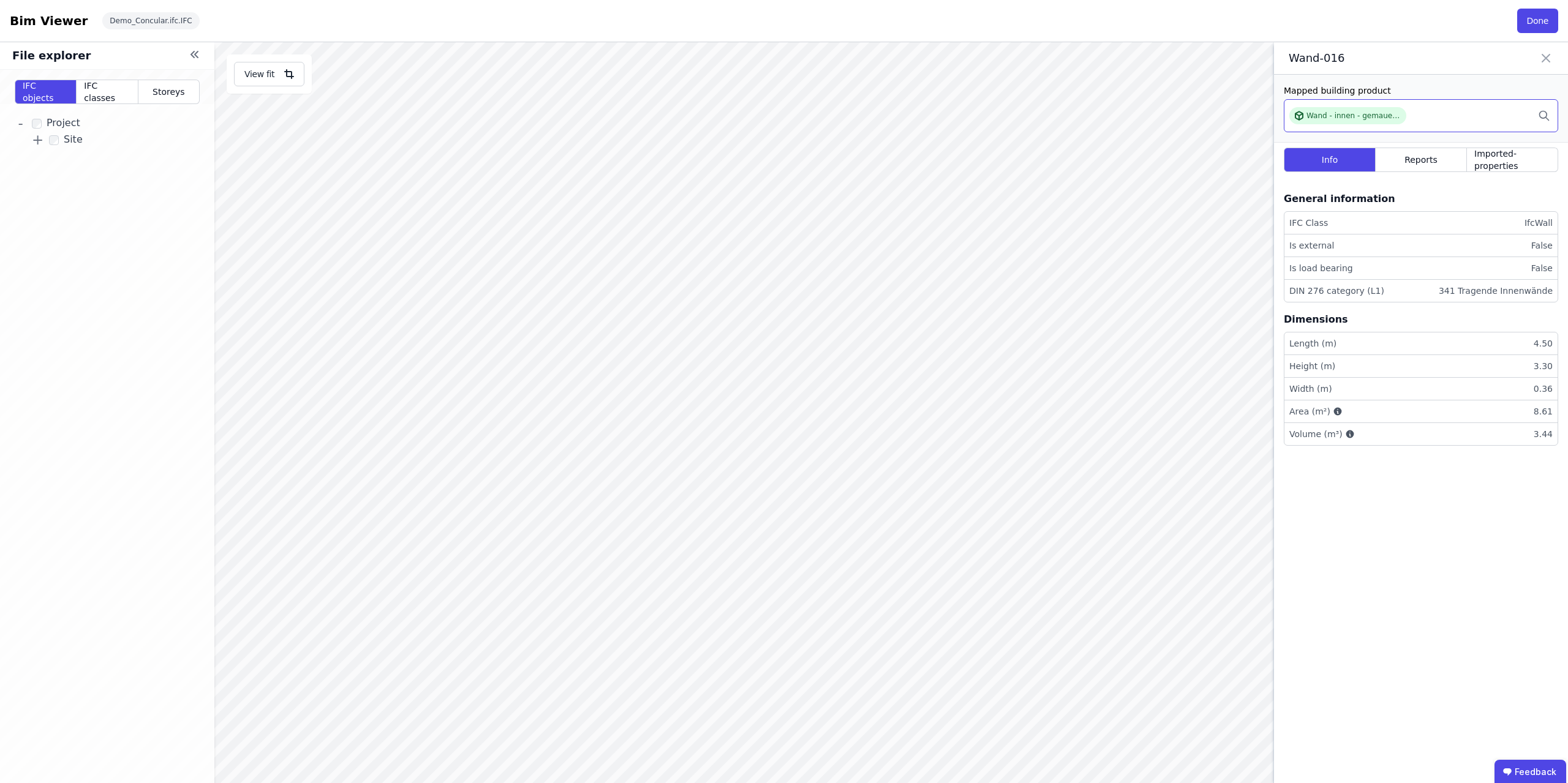
click at [1434, 112] on div "Wand - innen - gemauert - Mauerziegel" at bounding box center [1422, 116] width 275 height 33
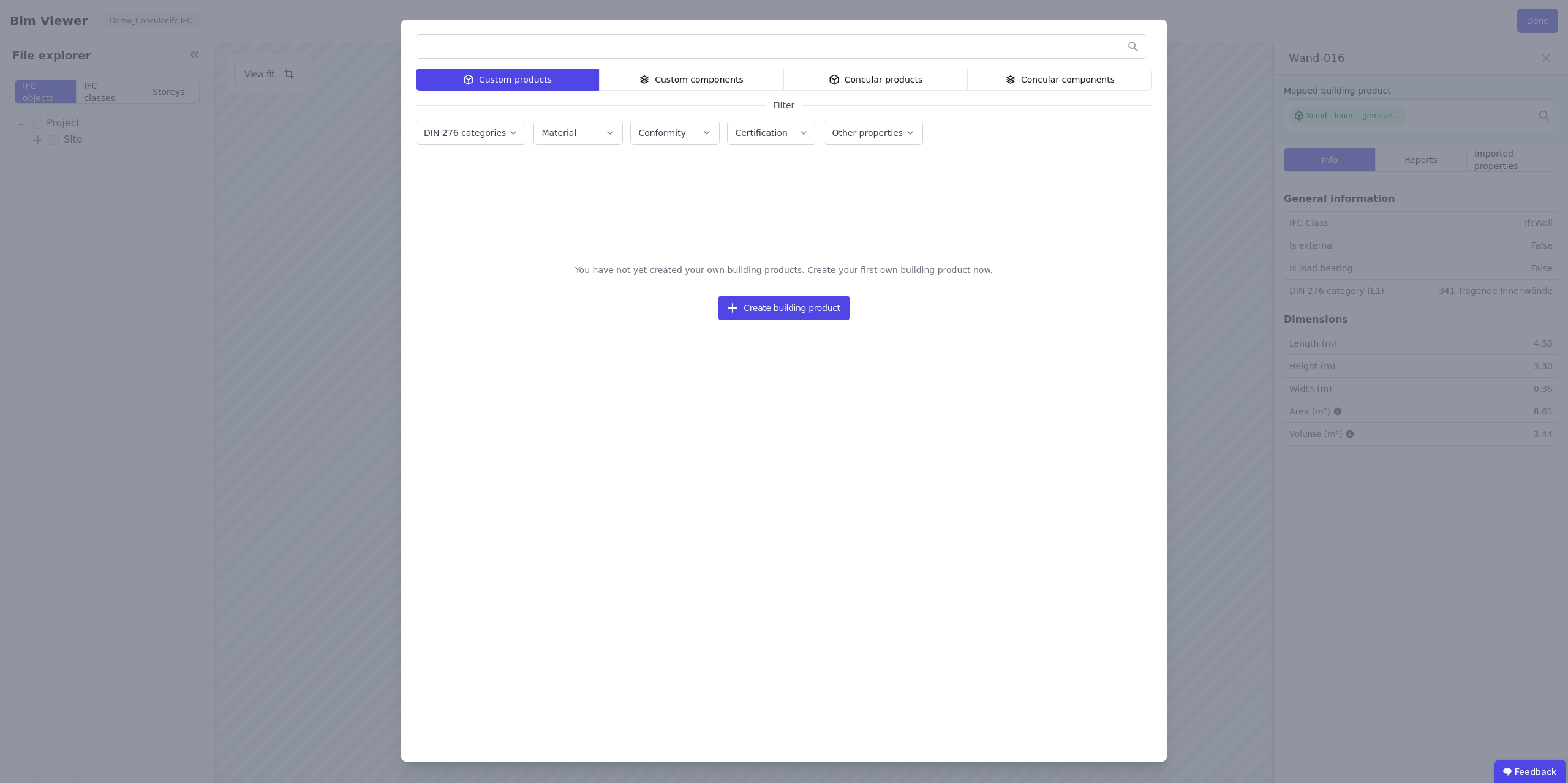
click at [852, 75] on div "Concular products" at bounding box center [876, 80] width 184 height 22
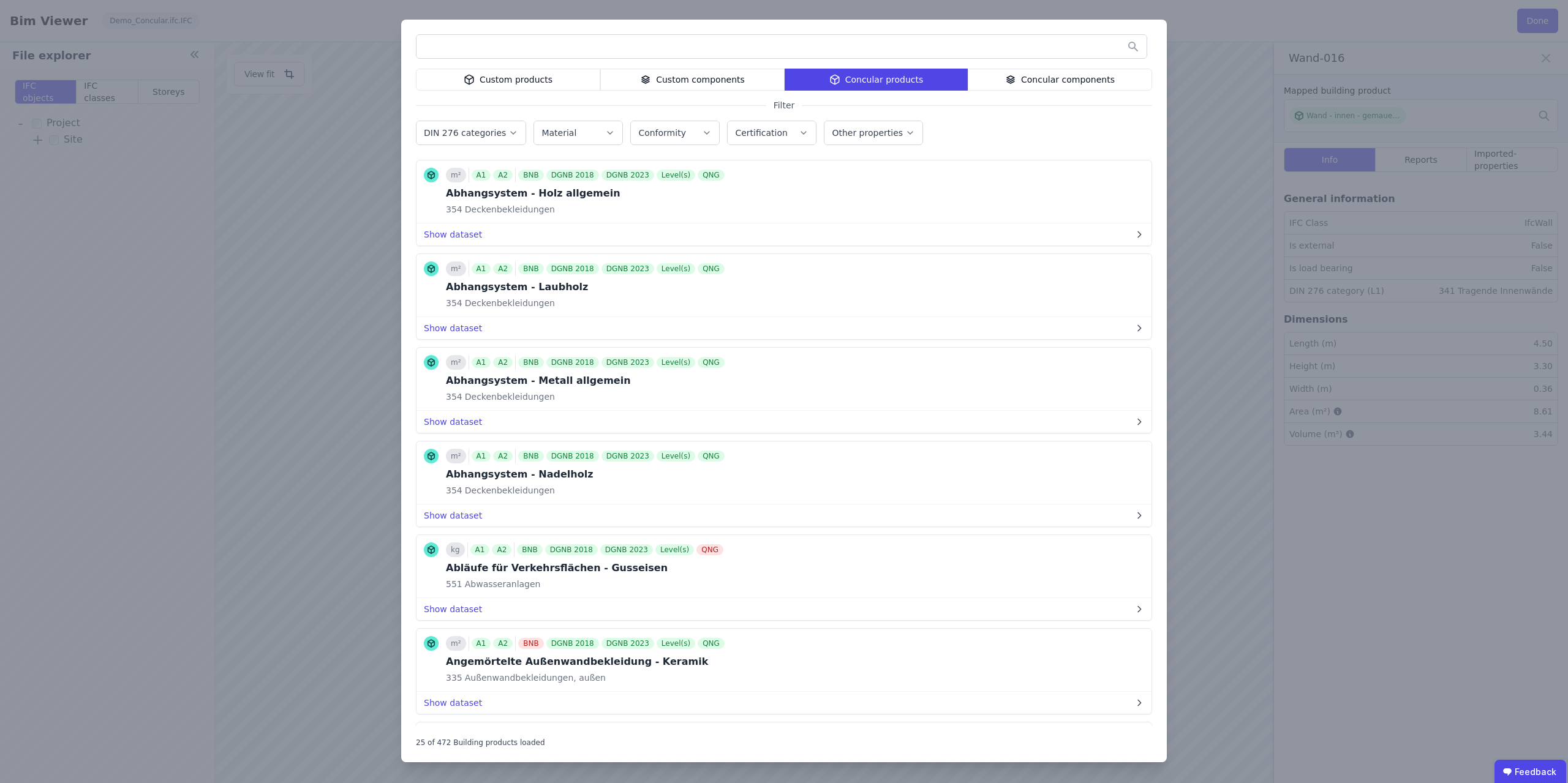
click at [550, 74] on div "Custom products" at bounding box center [508, 80] width 184 height 22
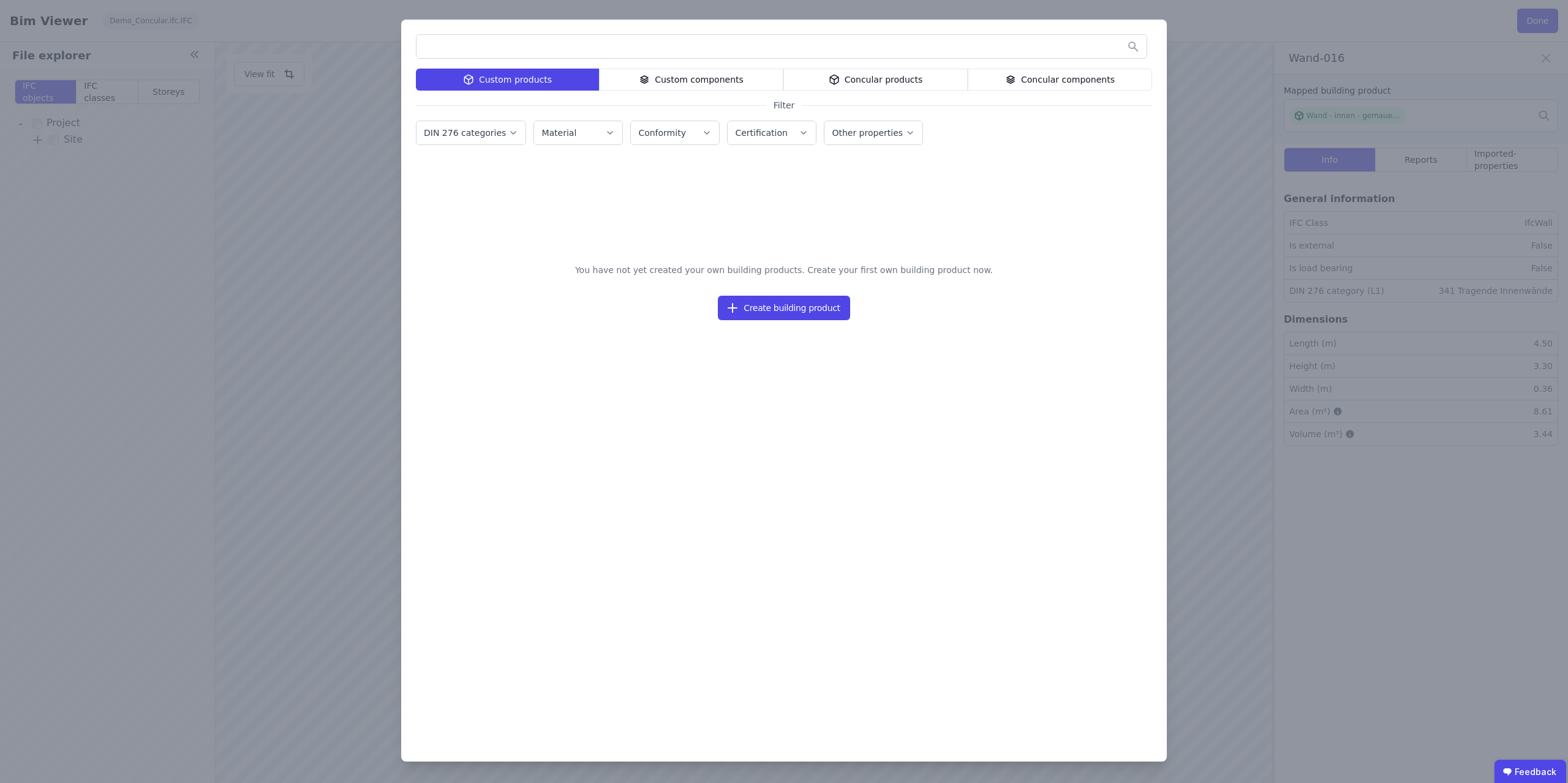
click at [688, 78] on div "Custom components" at bounding box center [691, 80] width 184 height 22
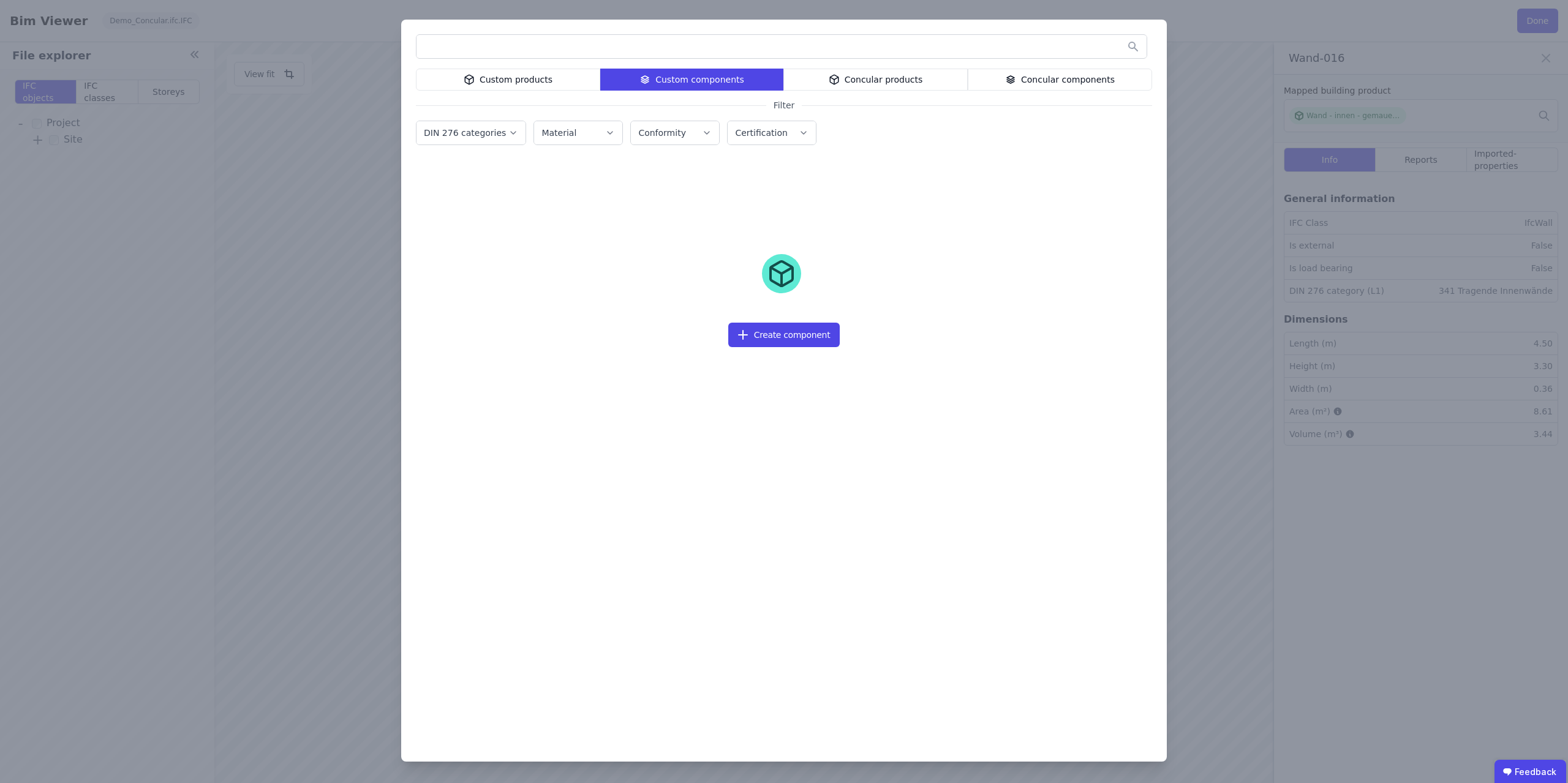
click at [508, 73] on div "Custom products" at bounding box center [508, 80] width 184 height 22
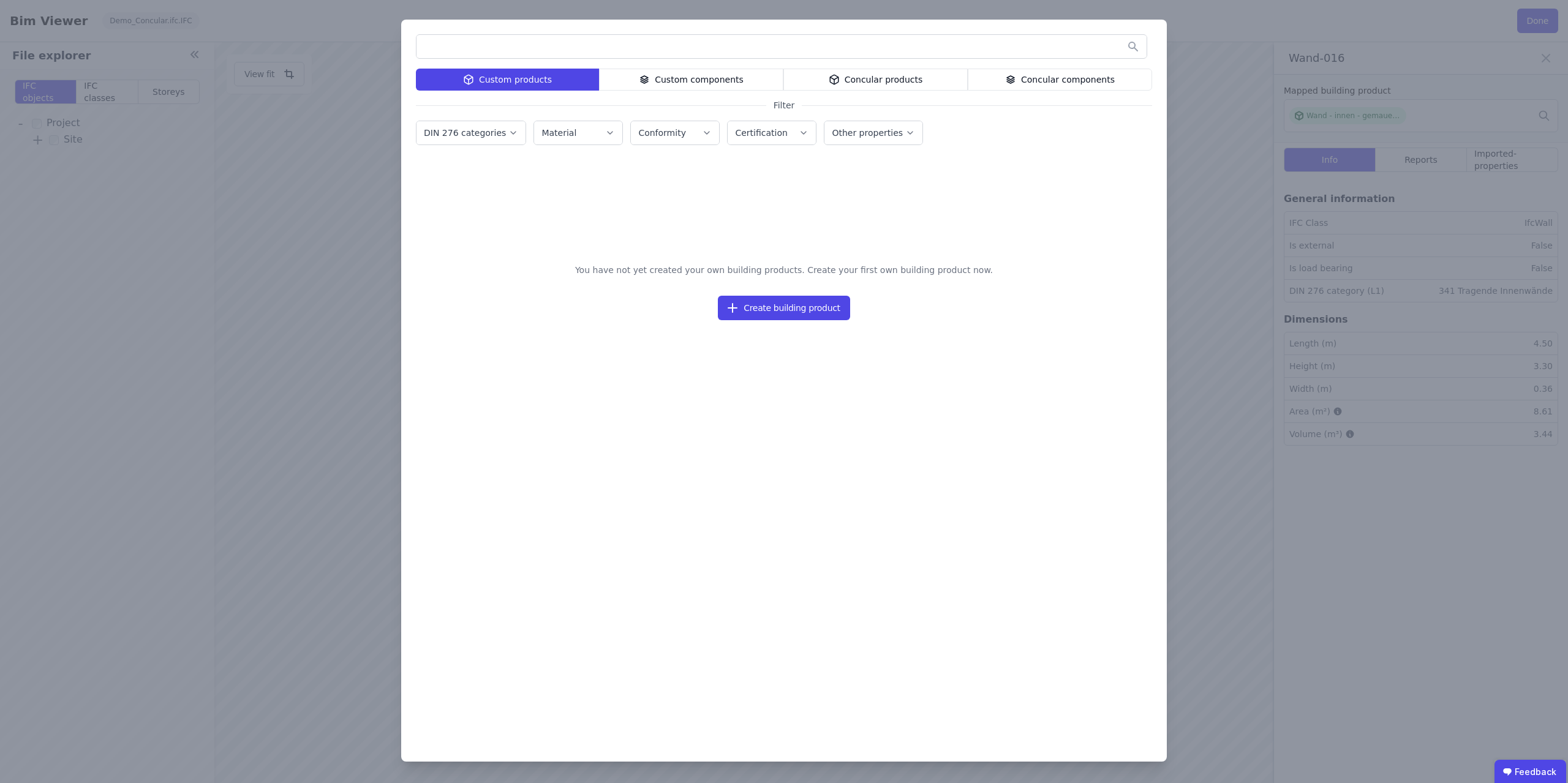
click at [669, 77] on div "Custom components" at bounding box center [691, 80] width 184 height 22
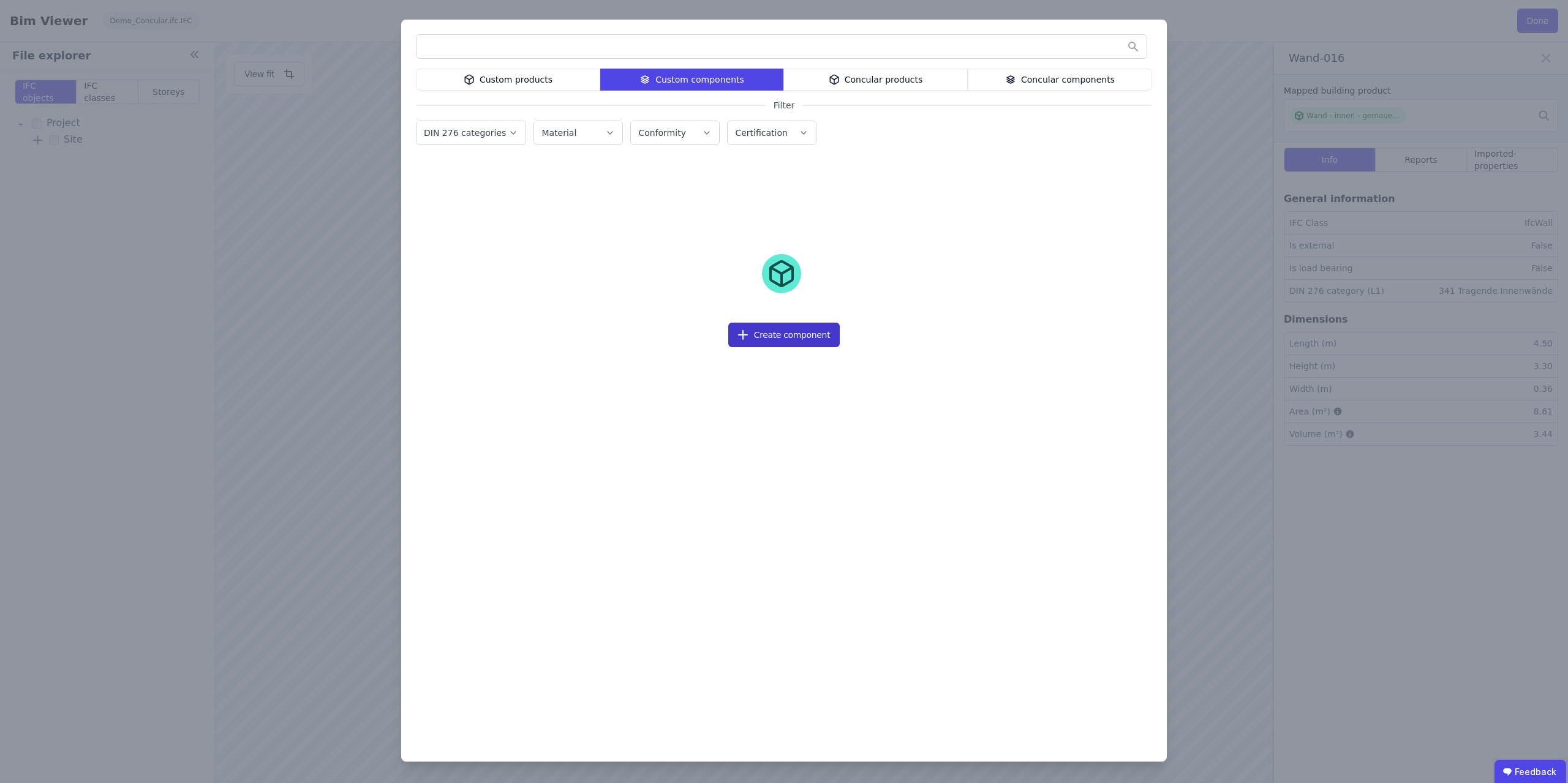
click at [768, 334] on button "Create component" at bounding box center [784, 335] width 112 height 24
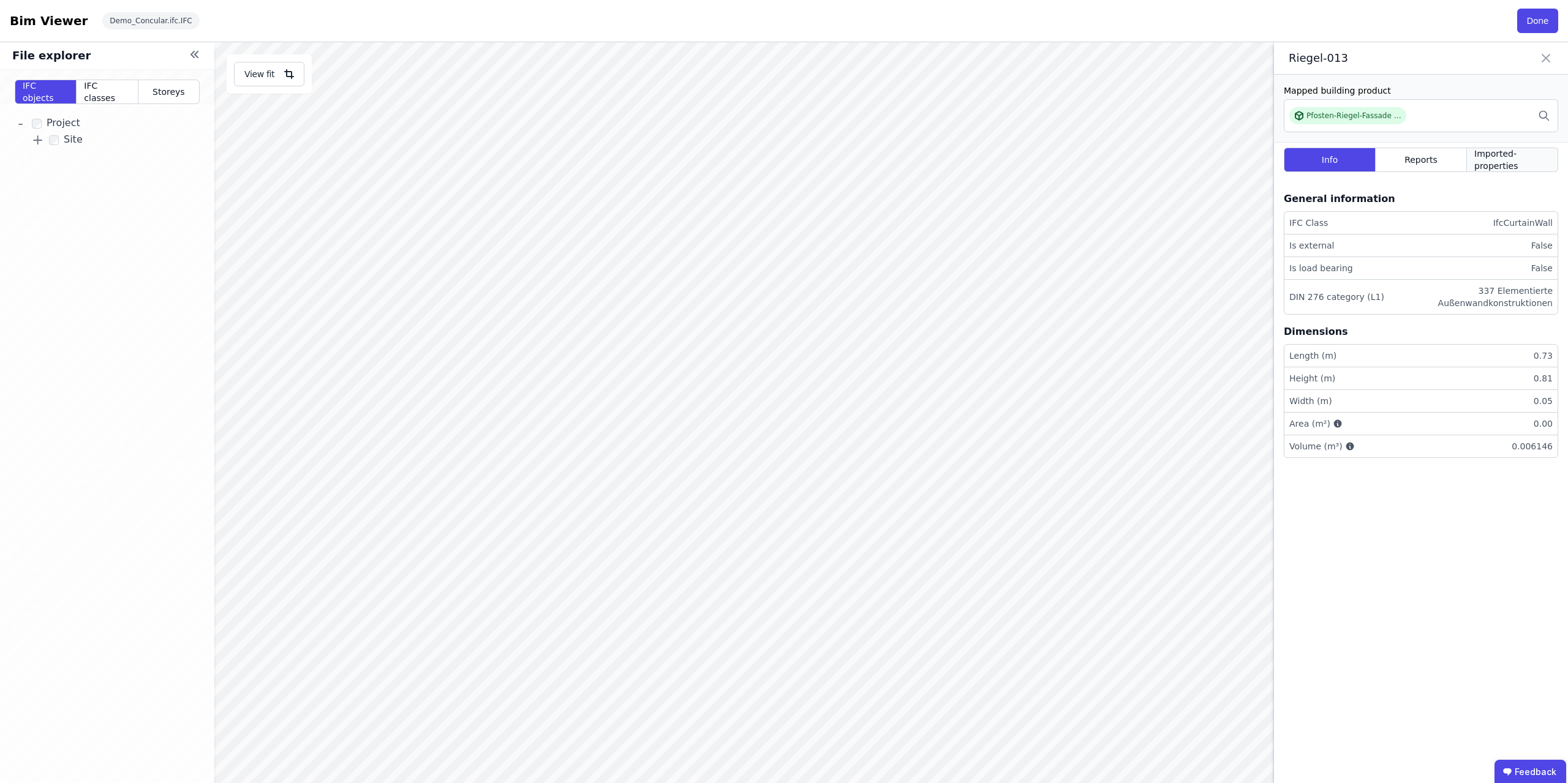
click at [1518, 164] on span "Imported-properties" at bounding box center [1512, 159] width 76 height 24
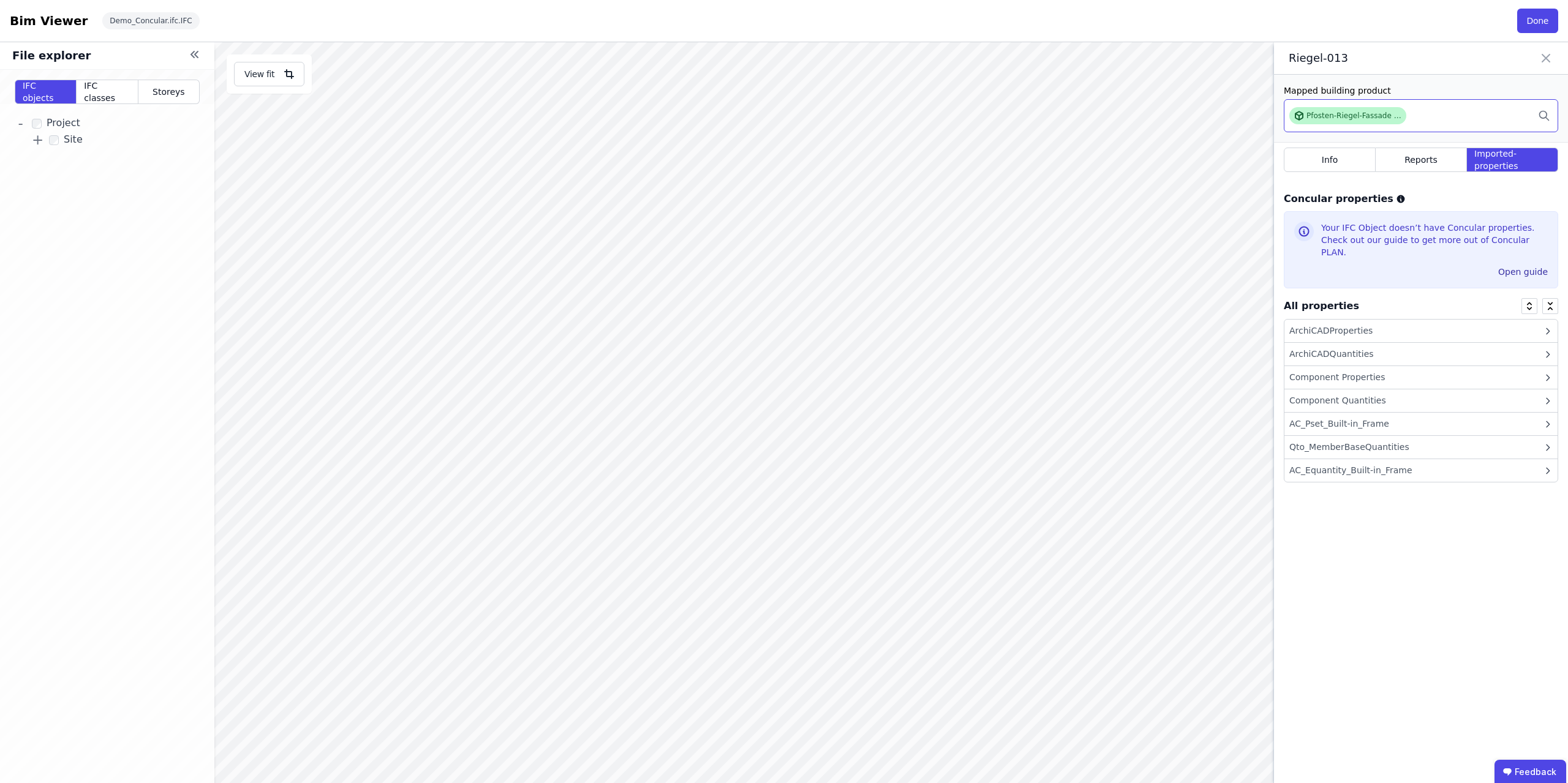
click at [1393, 114] on div "Pfosten-Riegel-Fassade - Aluminium" at bounding box center [1354, 116] width 95 height 10
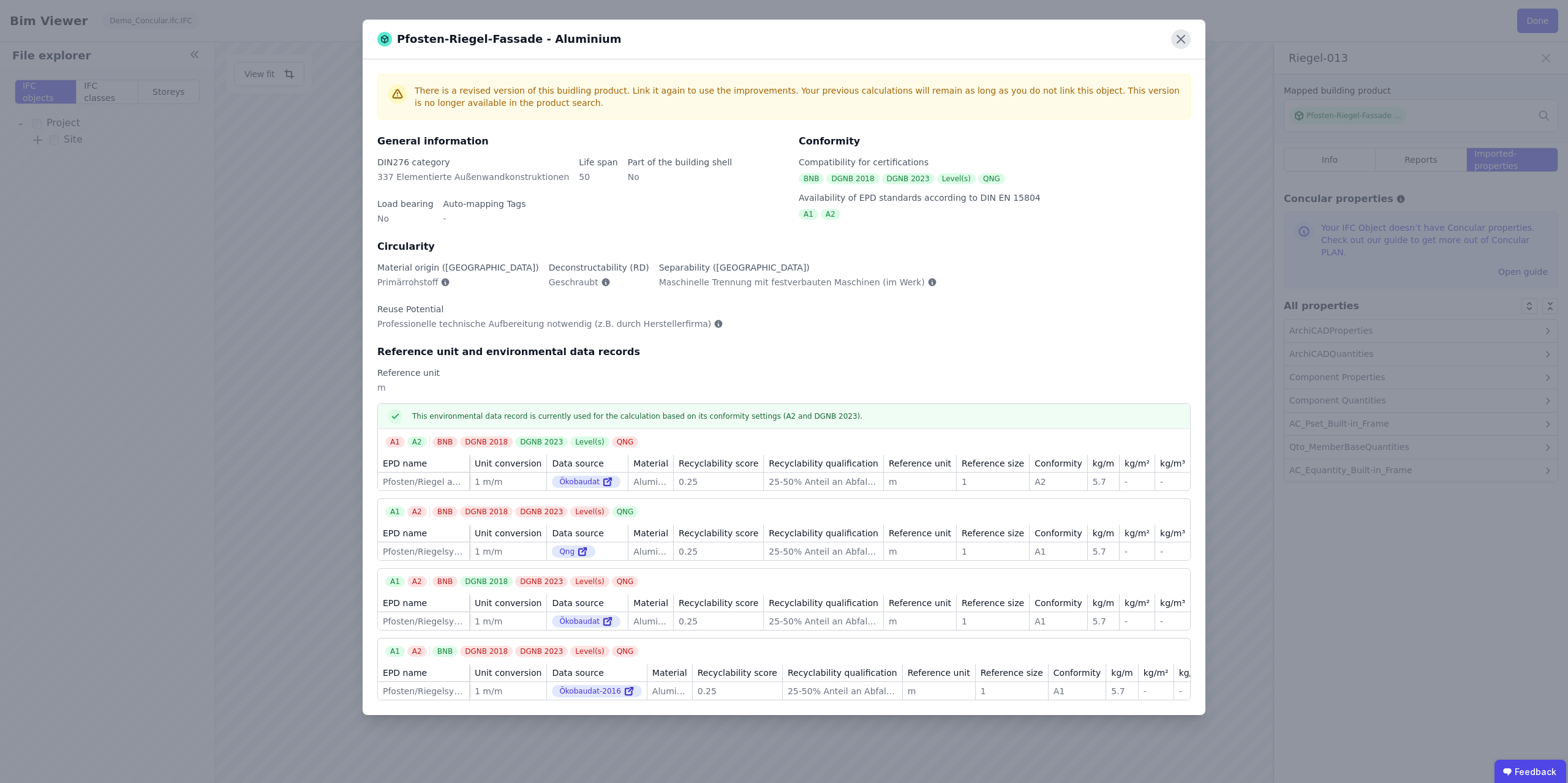
click at [1184, 41] on icon at bounding box center [1181, 39] width 20 height 20
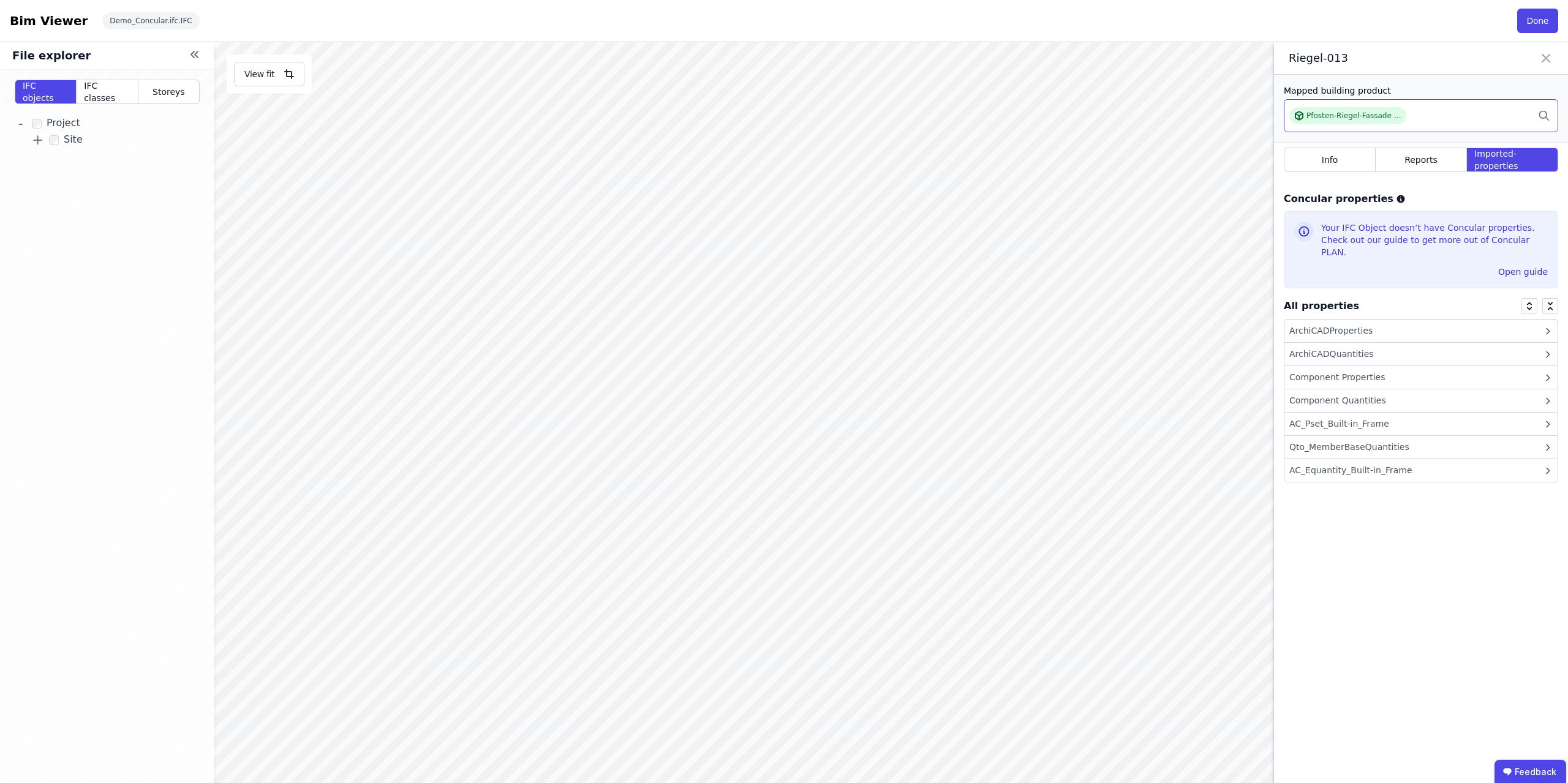
click at [1480, 122] on div "Pfosten-Riegel-Fassade - Aluminium" at bounding box center [1422, 116] width 275 height 33
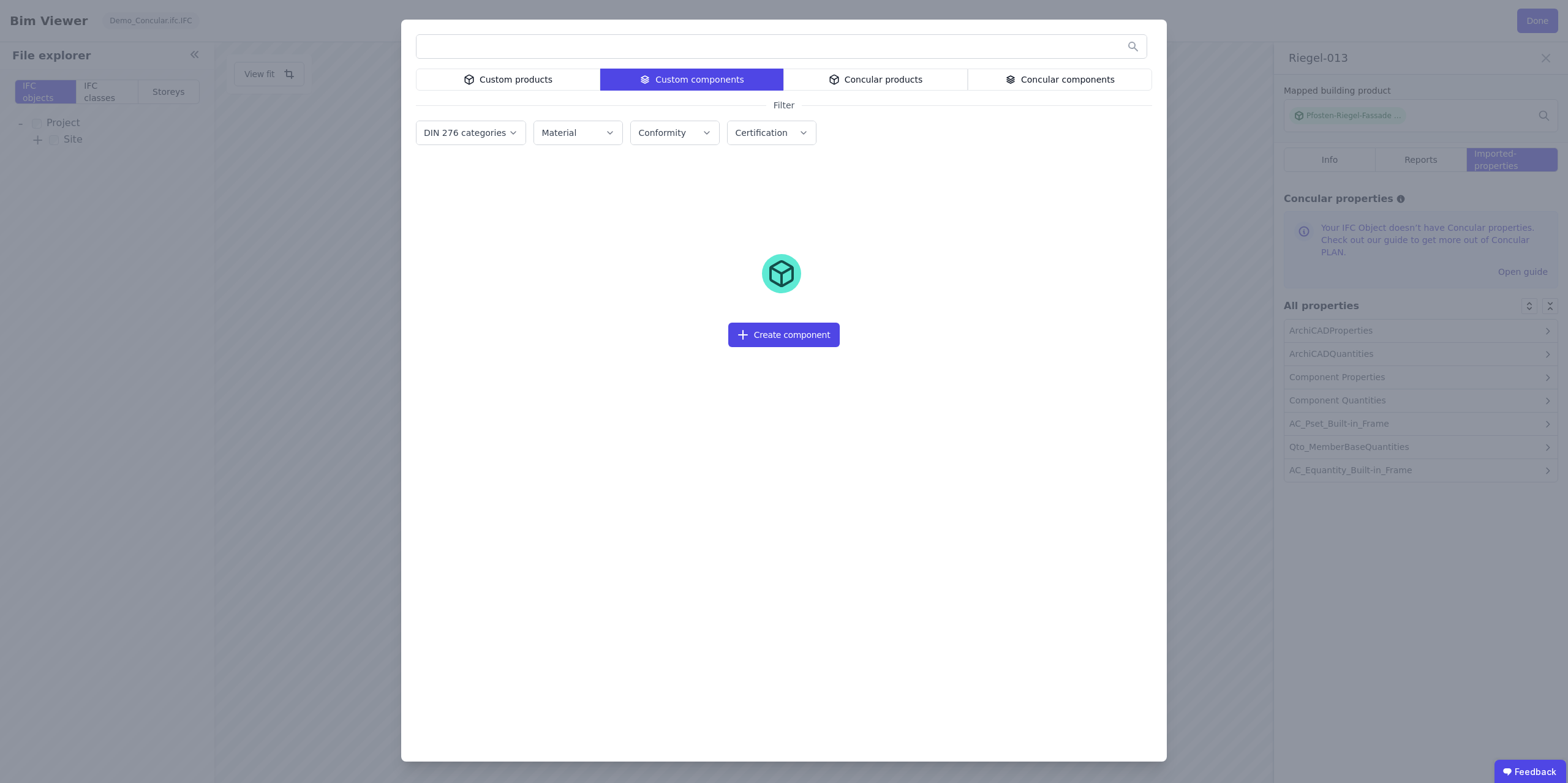
click at [872, 80] on div "Concular products" at bounding box center [876, 80] width 184 height 22
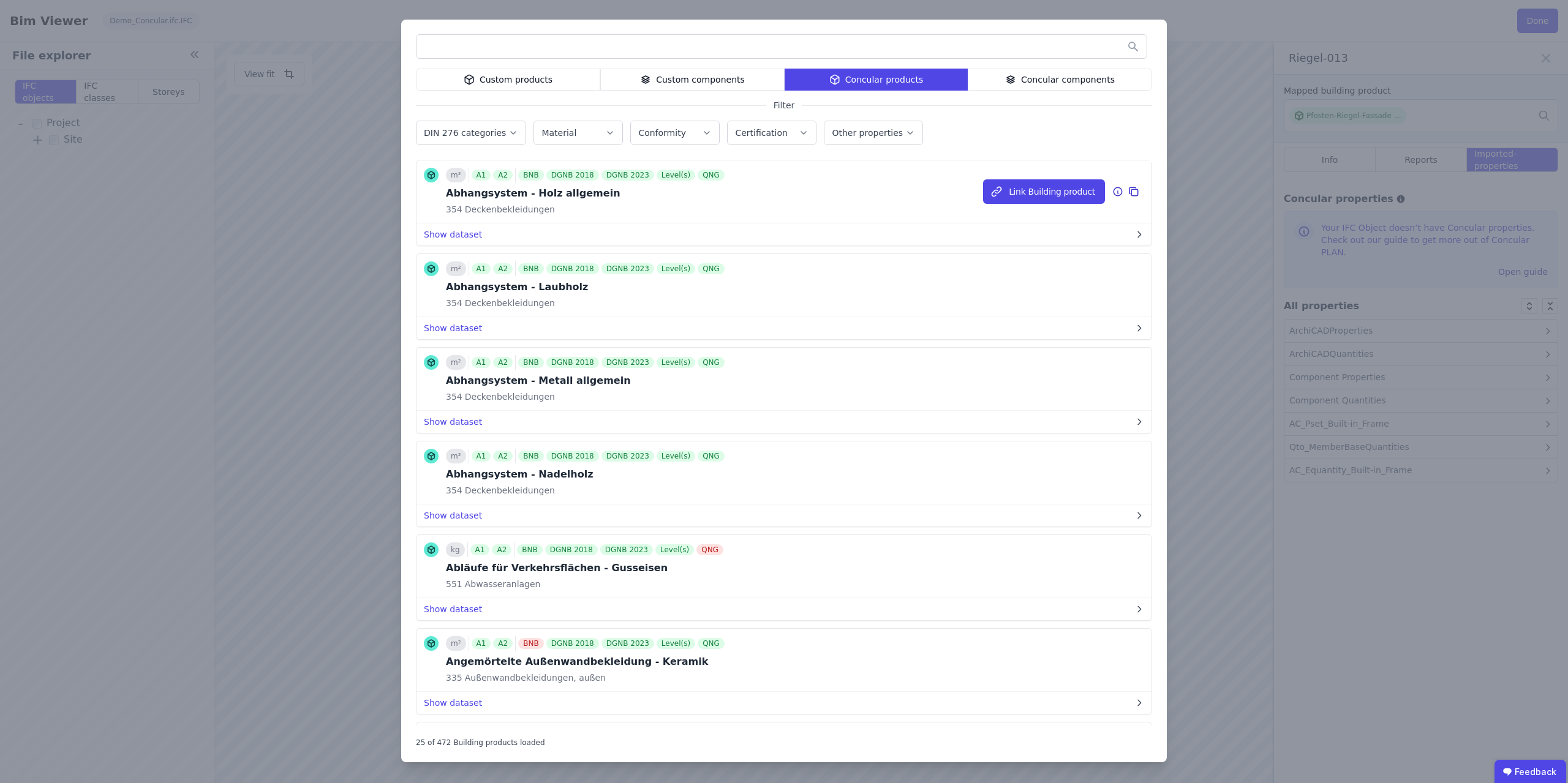
click at [1117, 189] on icon at bounding box center [1117, 192] width 11 height 14
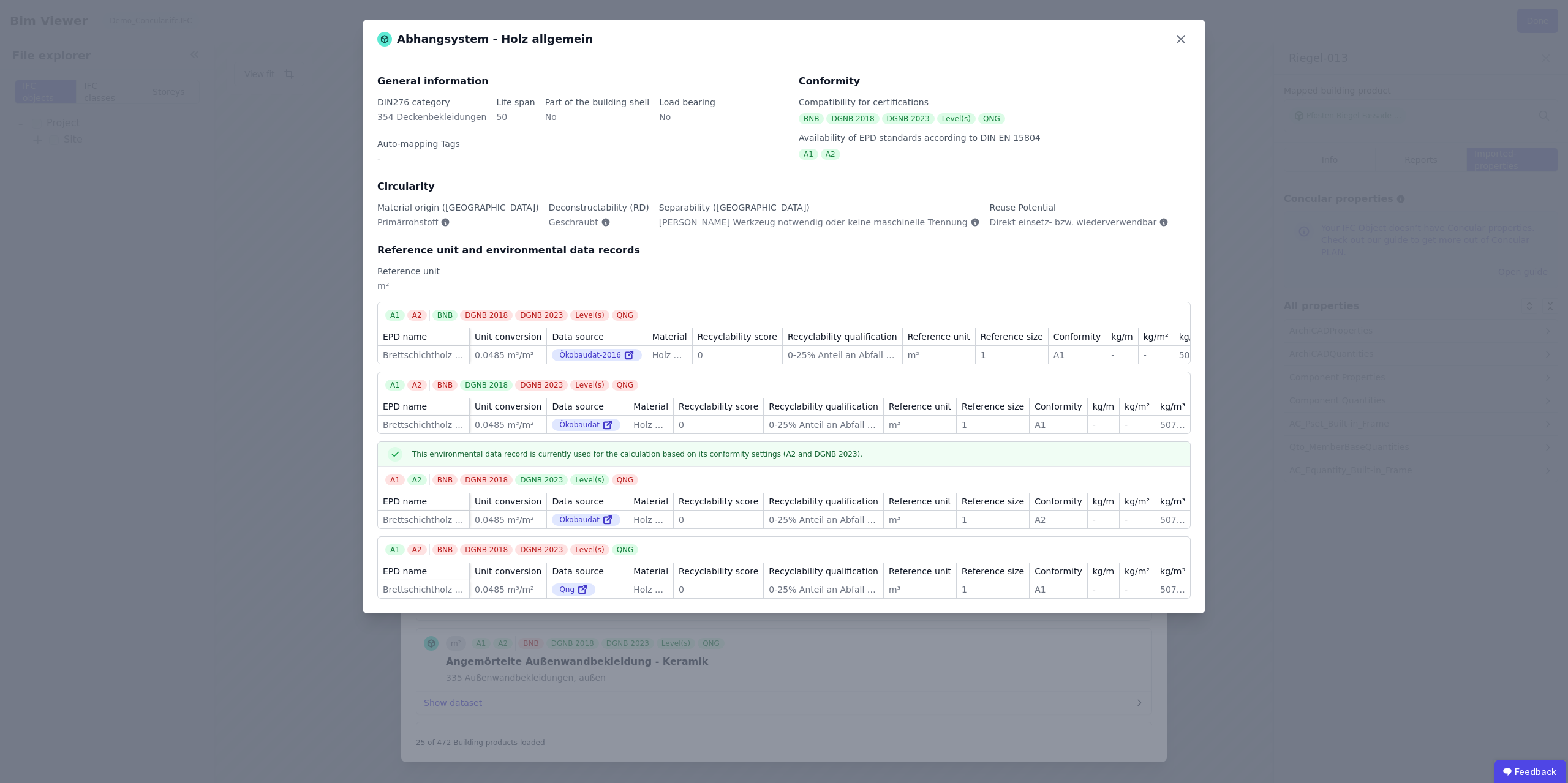
scroll to position [0, 1]
click at [1180, 38] on icon at bounding box center [1181, 39] width 7 height 7
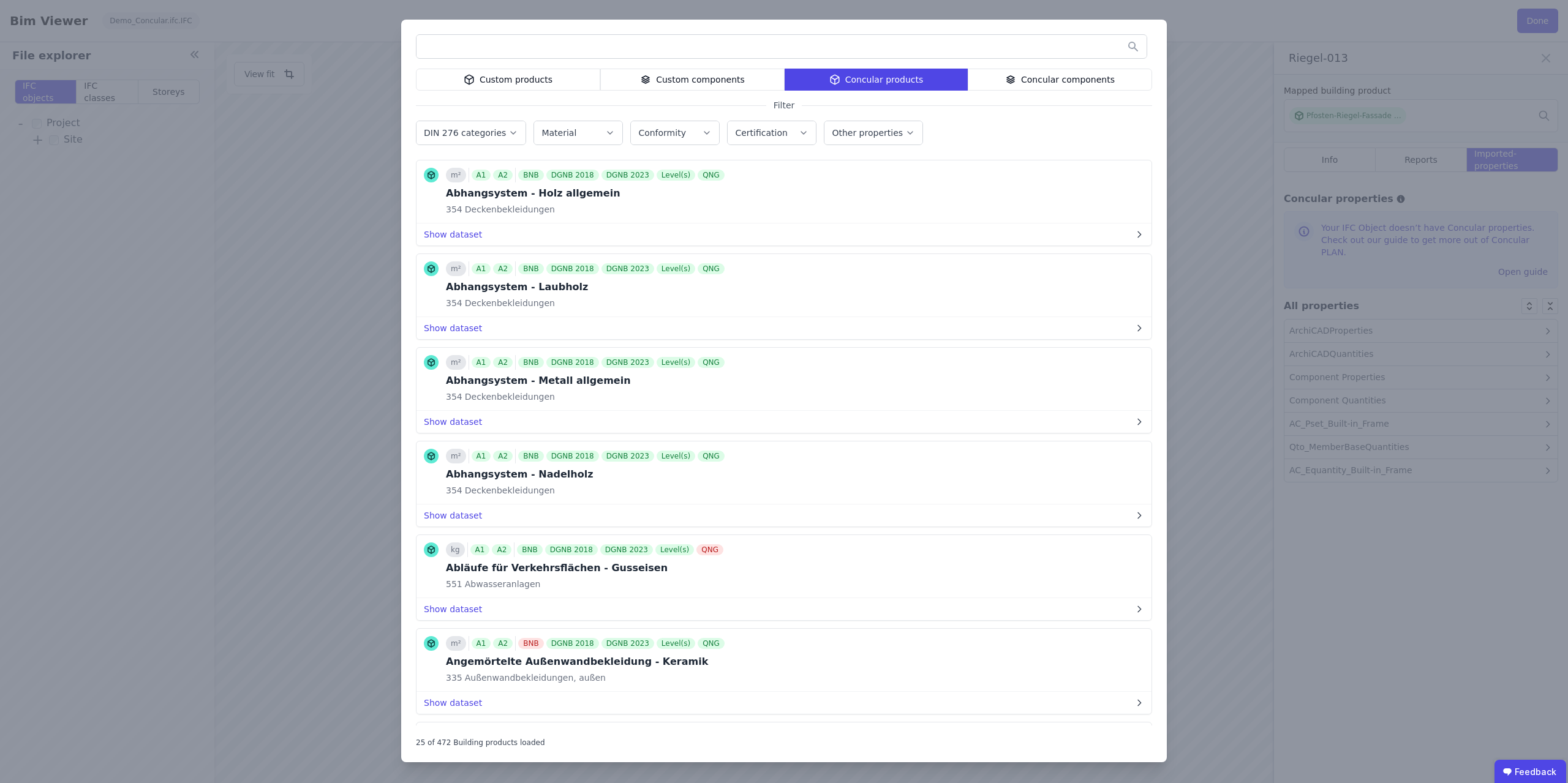
click at [1029, 241] on div "m² A1 A2 BNB DGNB 2018 DGNB 2023 Level(s) QNG Abhangsystem - Holz allgemein 354…" at bounding box center [784, 203] width 736 height 86
click at [464, 235] on button "Show dataset" at bounding box center [784, 235] width 735 height 22
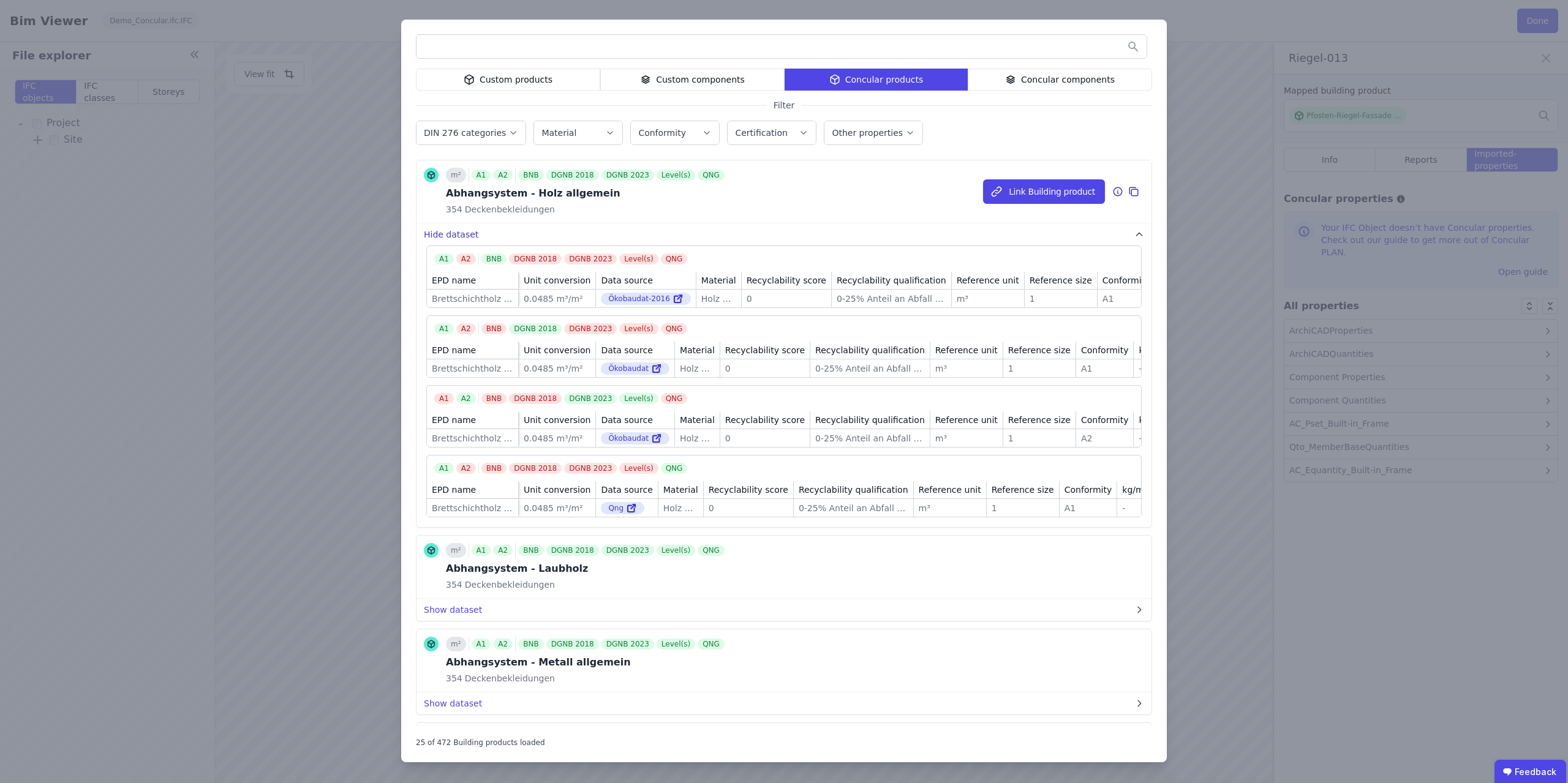
click at [448, 233] on button "Hide dataset" at bounding box center [784, 235] width 735 height 22
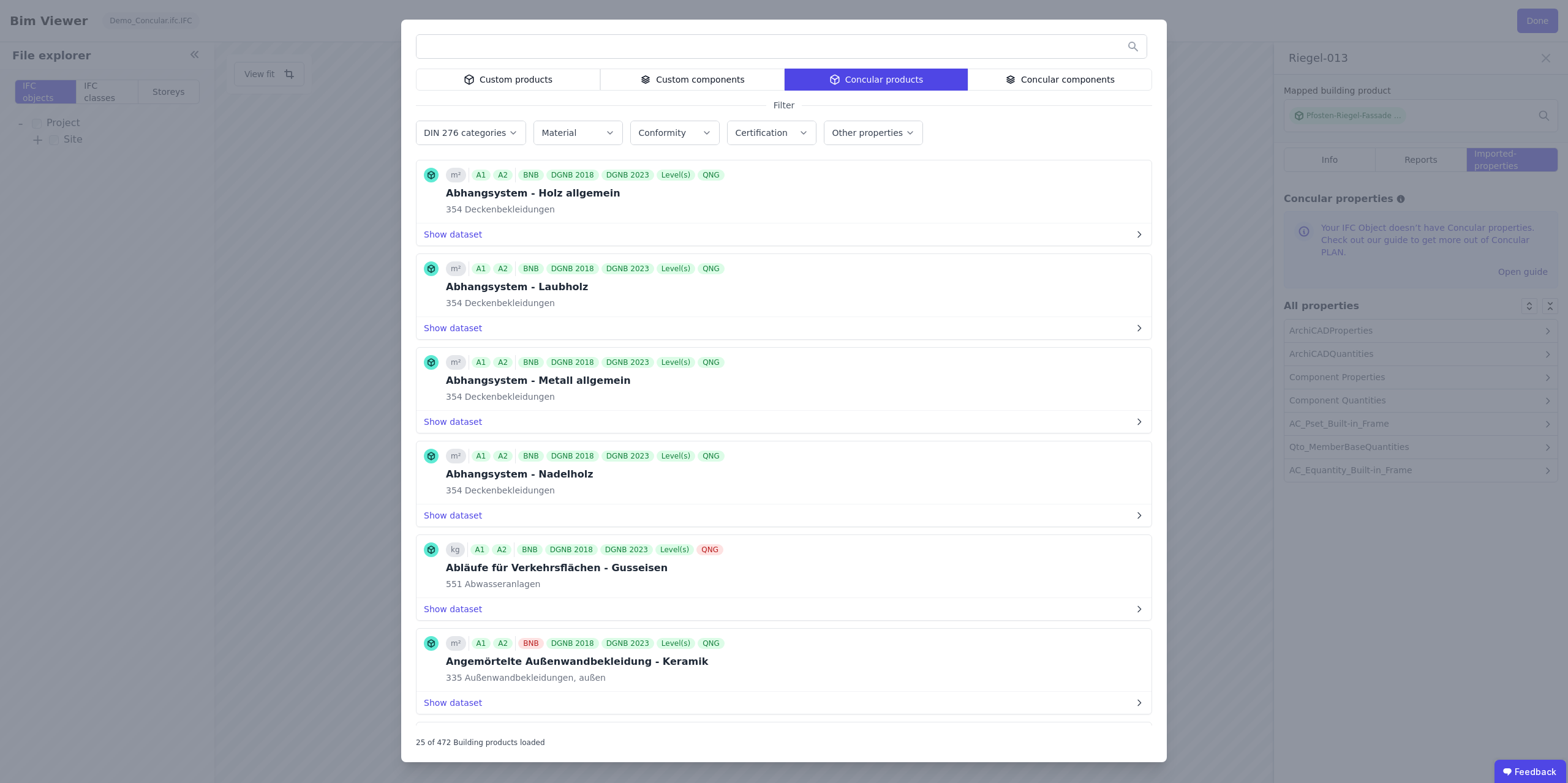
click at [545, 82] on div "Custom products" at bounding box center [508, 80] width 184 height 22
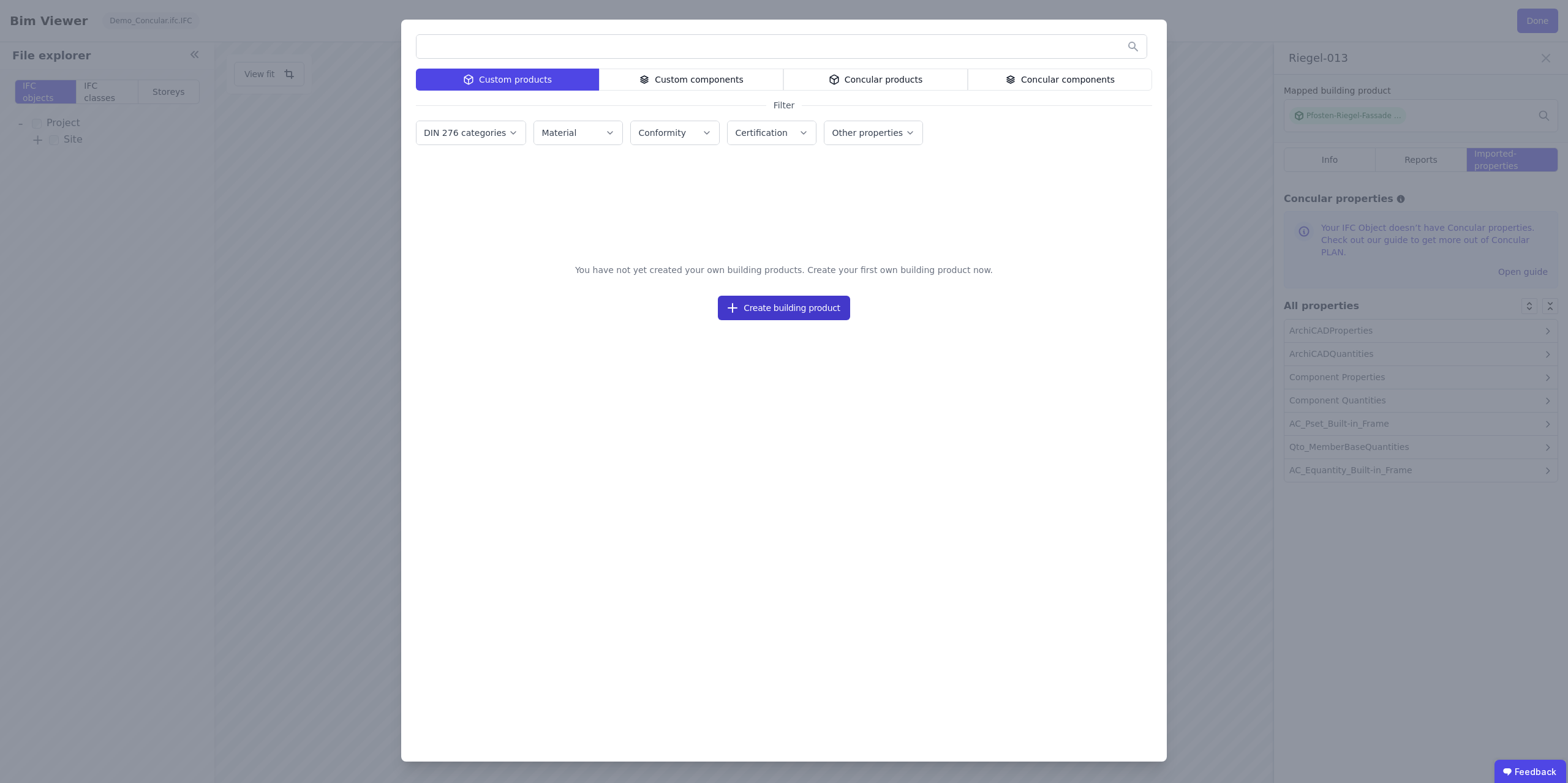
click at [816, 306] on button "Create building product" at bounding box center [783, 308] width 131 height 24
